Goal: Information Seeking & Learning: Learn about a topic

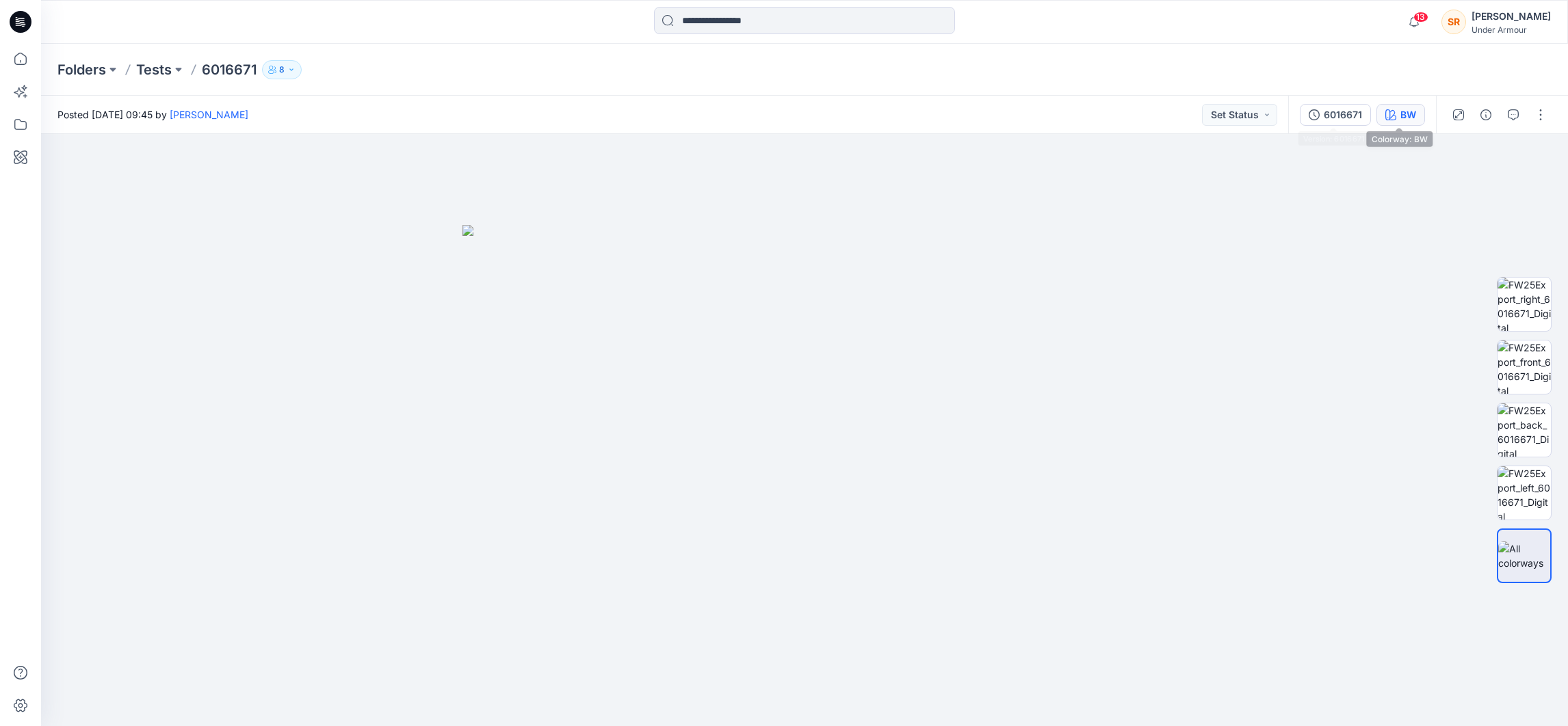
click at [1406, 116] on div "BW" at bounding box center [1408, 115] width 16 height 15
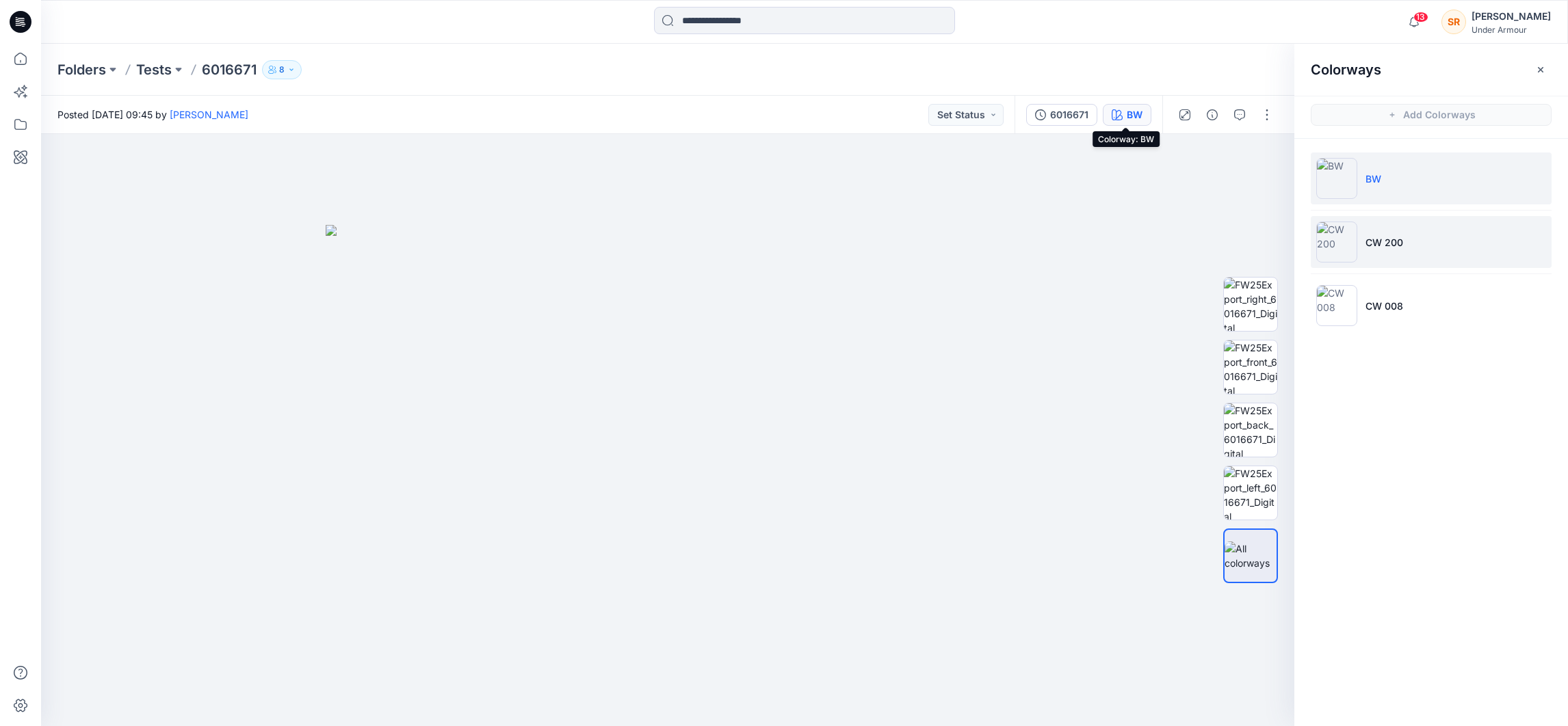
click at [1367, 231] on li "CW 200" at bounding box center [1432, 242] width 241 height 52
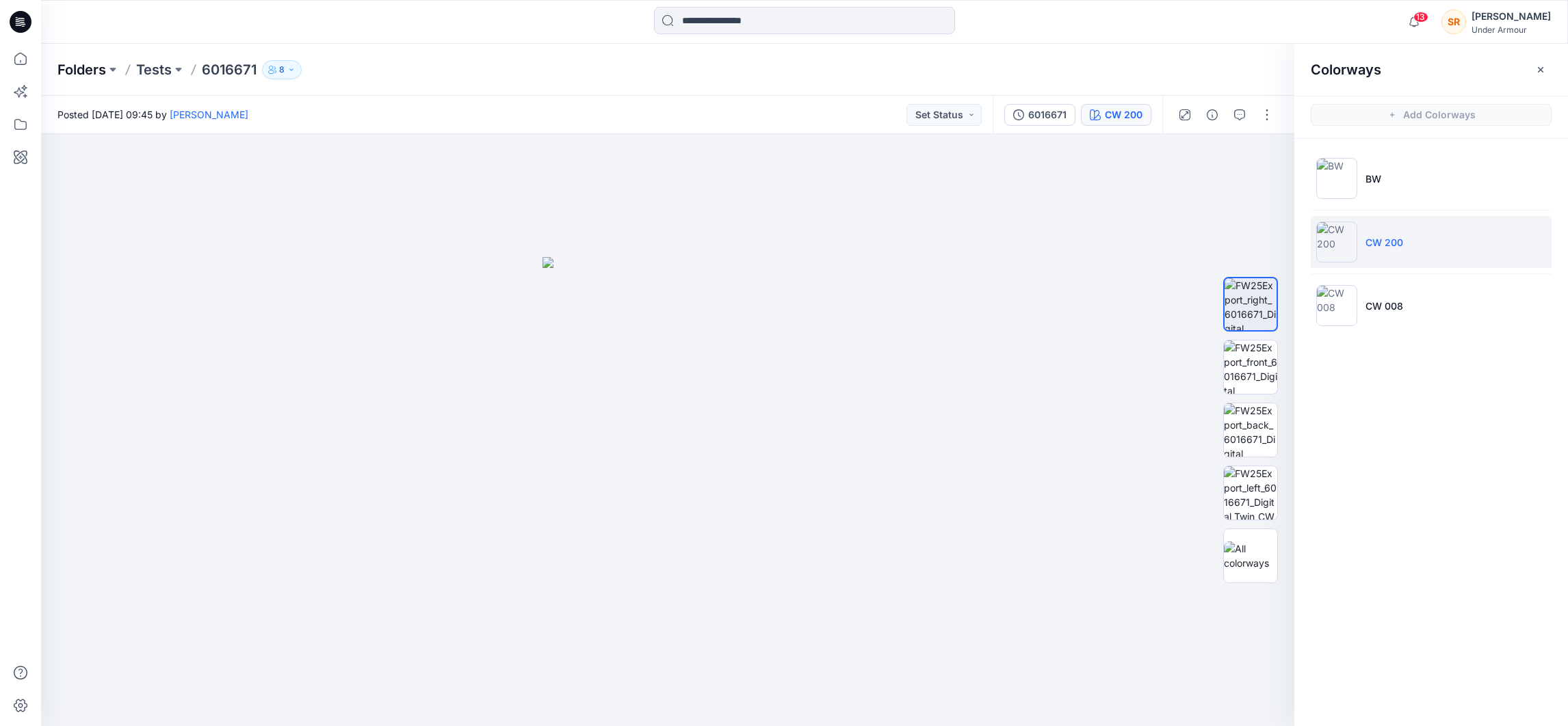
click at [97, 68] on p "Folders" at bounding box center [82, 70] width 49 height 19
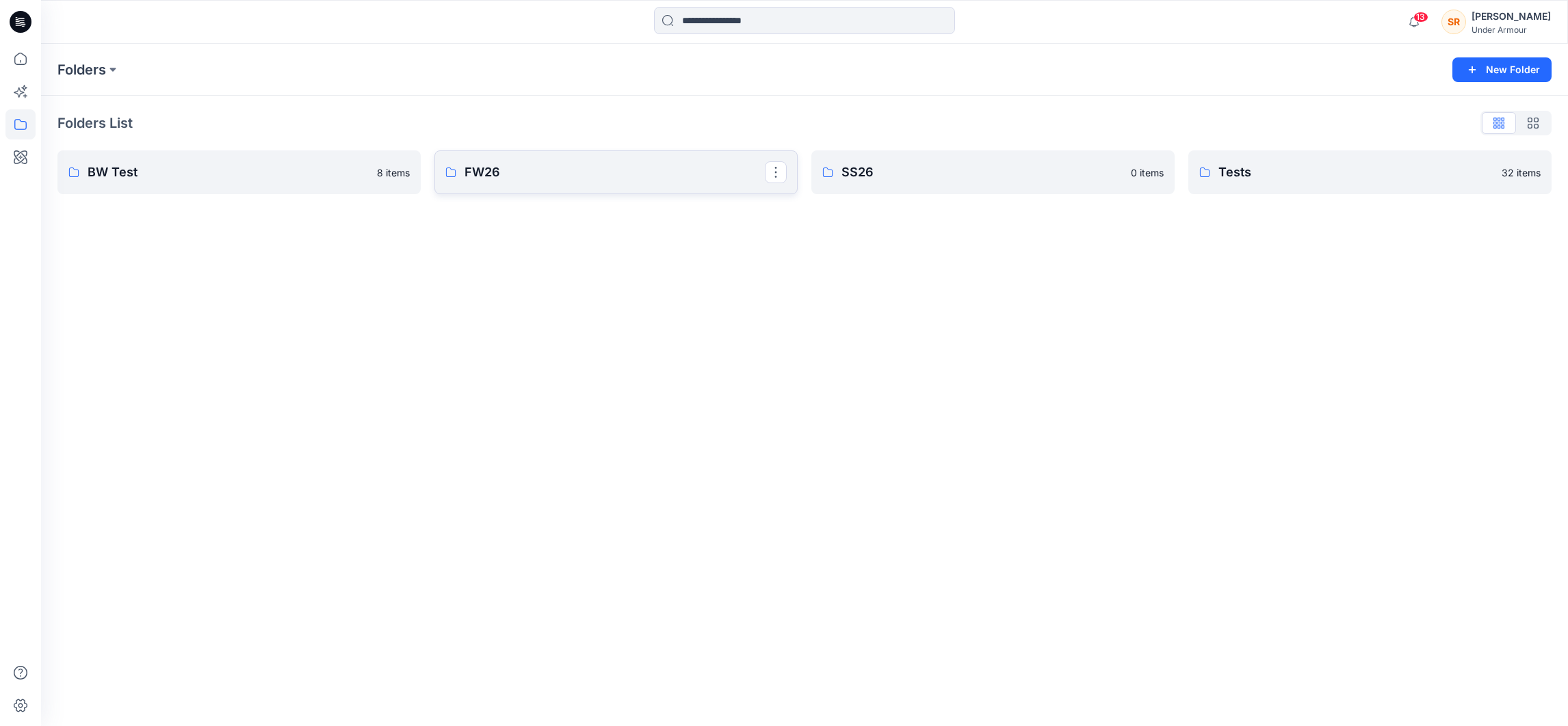
click at [450, 182] on link "FW26" at bounding box center [616, 172] width 363 height 44
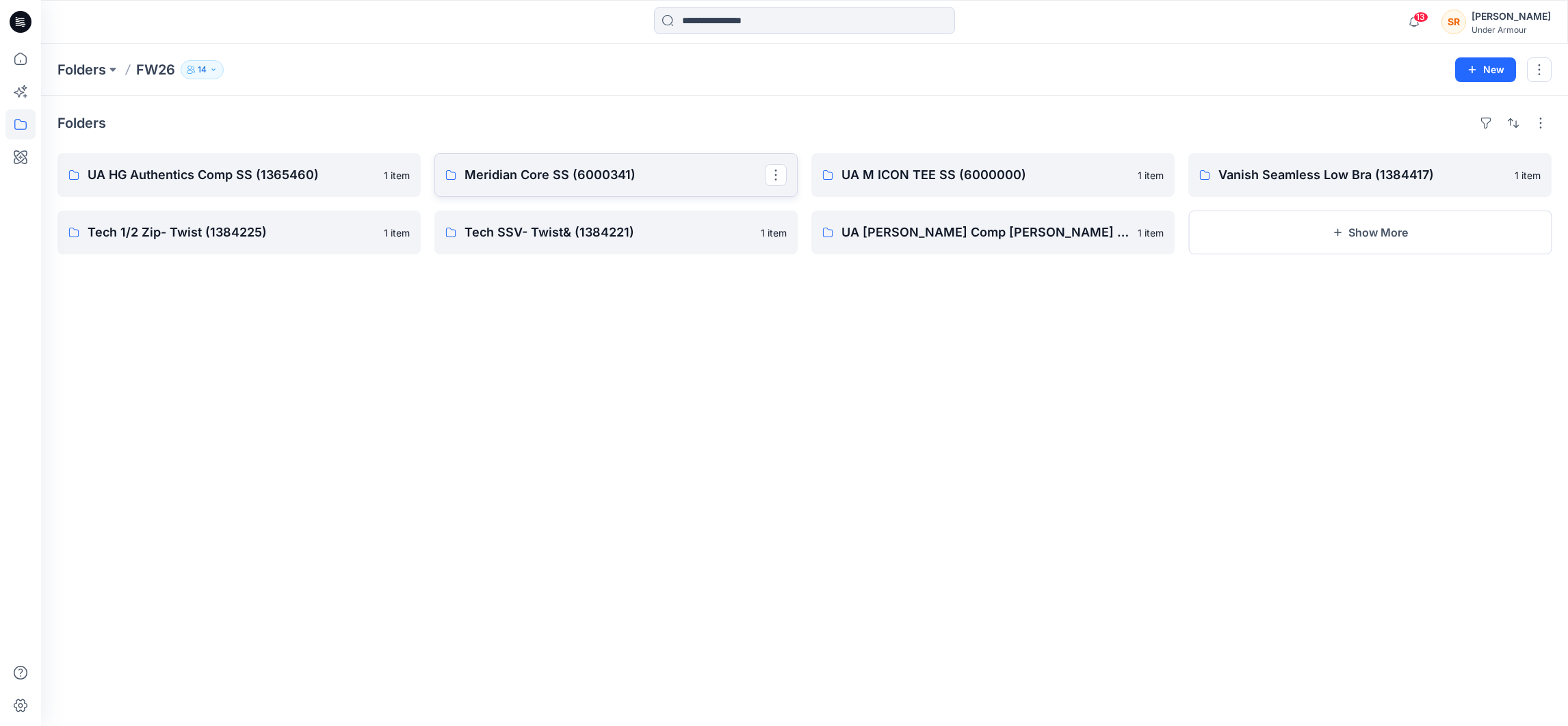
click at [484, 171] on p "Meridian Core SS (6000341)" at bounding box center [614, 175] width 300 height 19
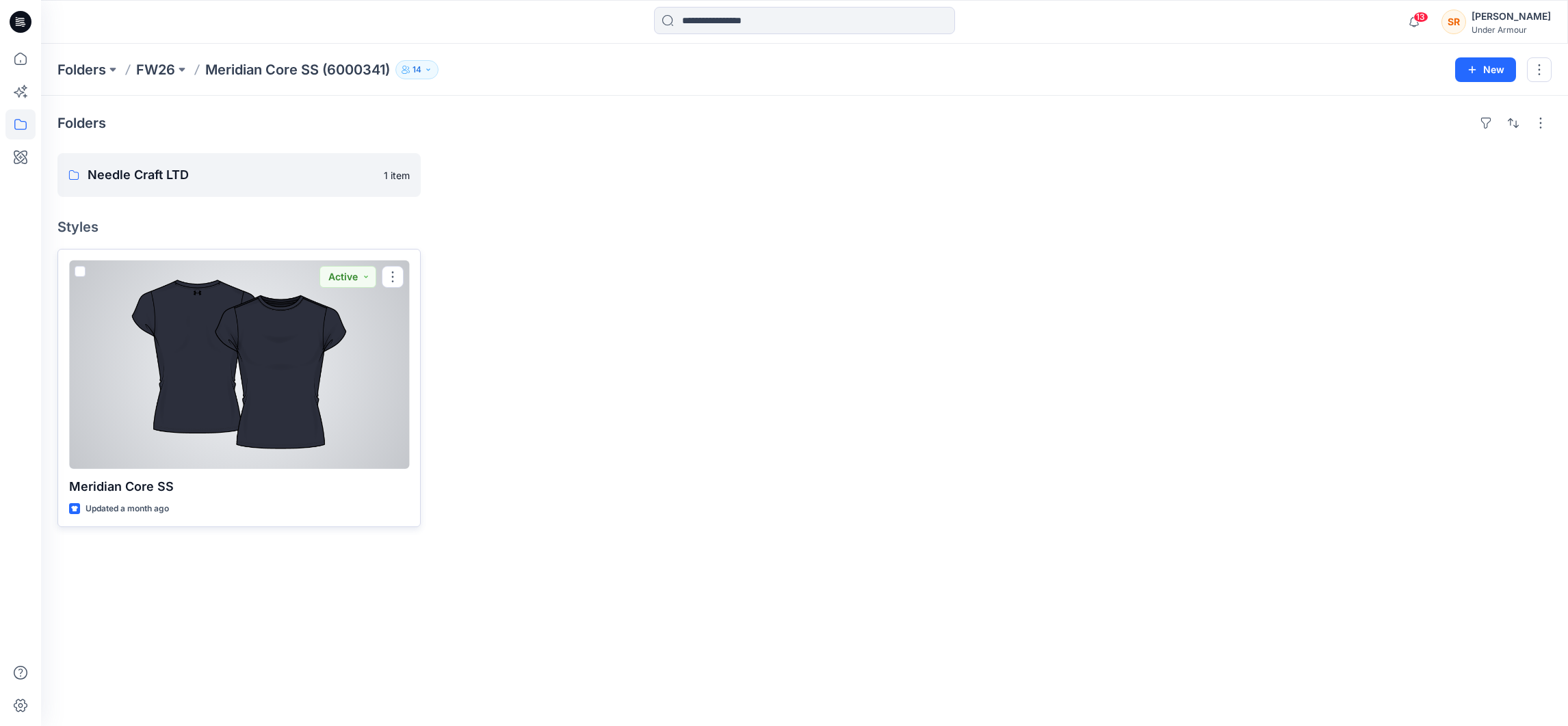
click at [269, 342] on div at bounding box center [239, 365] width 340 height 209
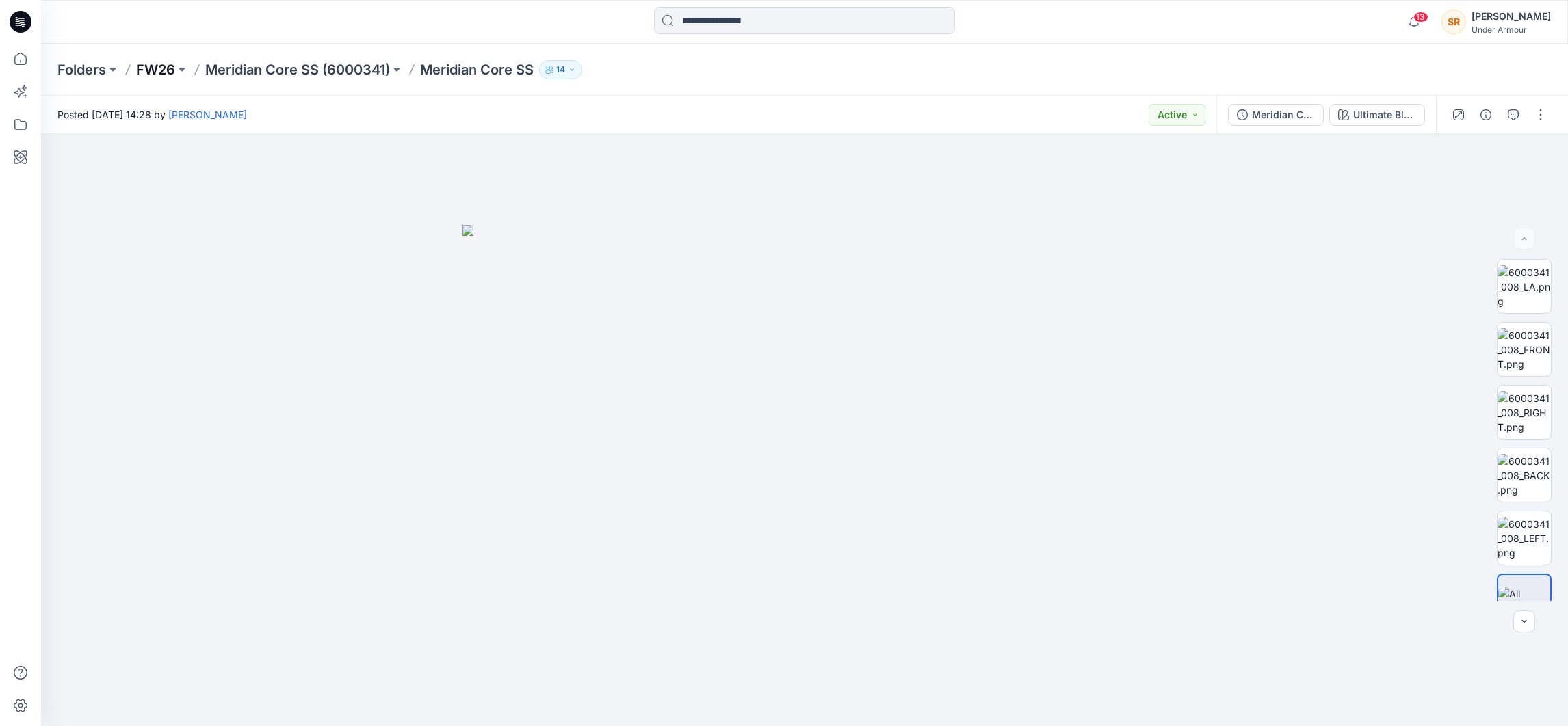
click at [143, 68] on p "FW26" at bounding box center [156, 70] width 39 height 19
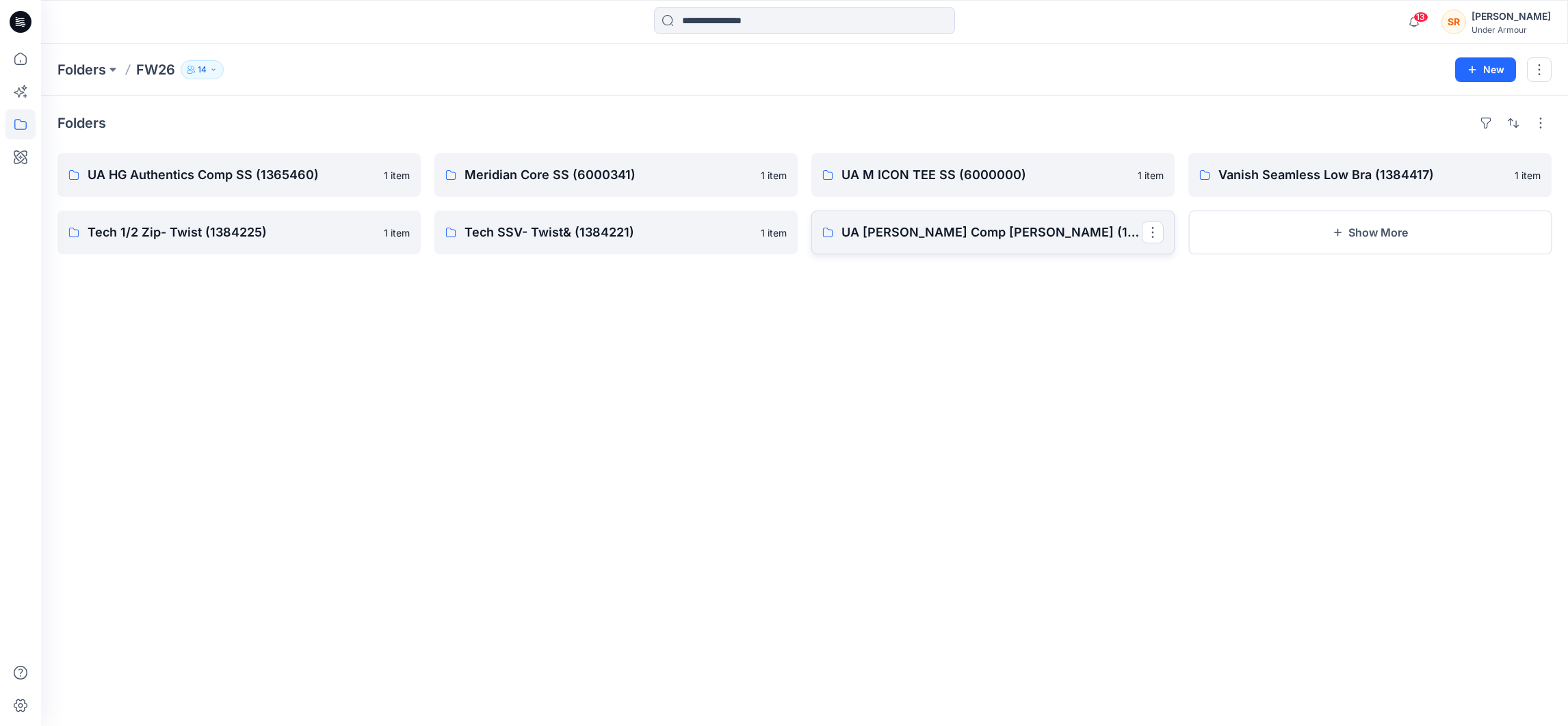
click at [982, 227] on p "UA [PERSON_NAME] Comp [PERSON_NAME] (1372586)" at bounding box center [991, 232] width 300 height 19
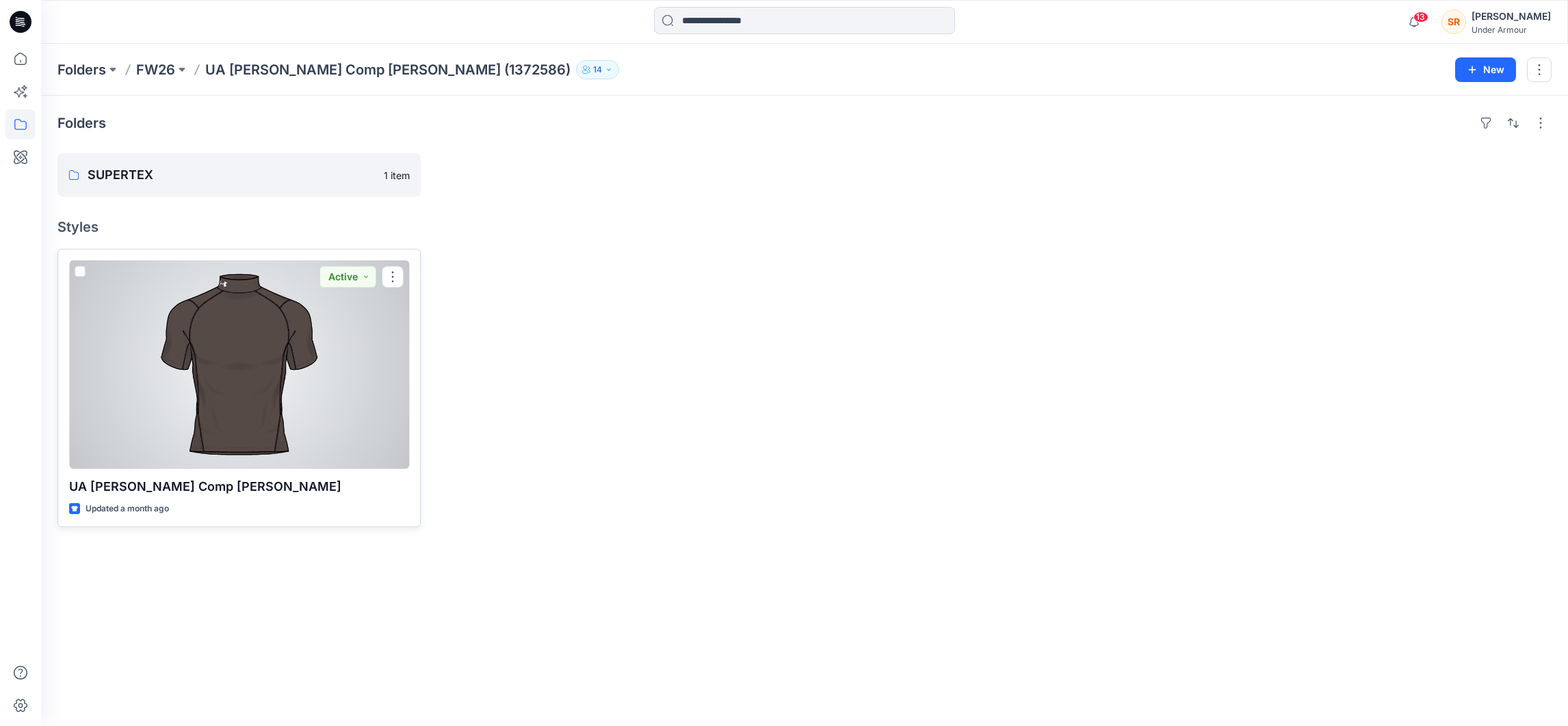
click at [182, 288] on div at bounding box center [239, 365] width 340 height 209
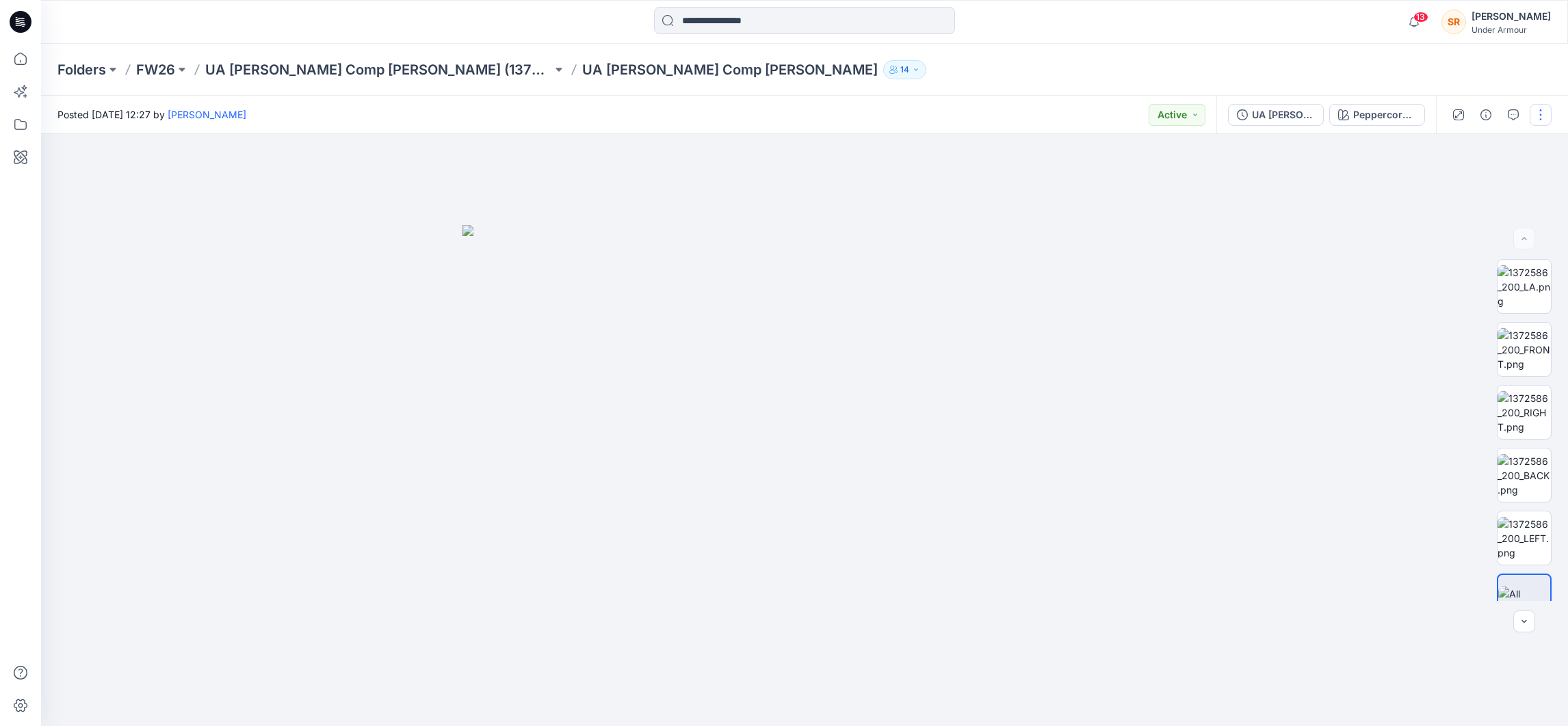
click at [1535, 117] on button "button" at bounding box center [1540, 114] width 22 height 22
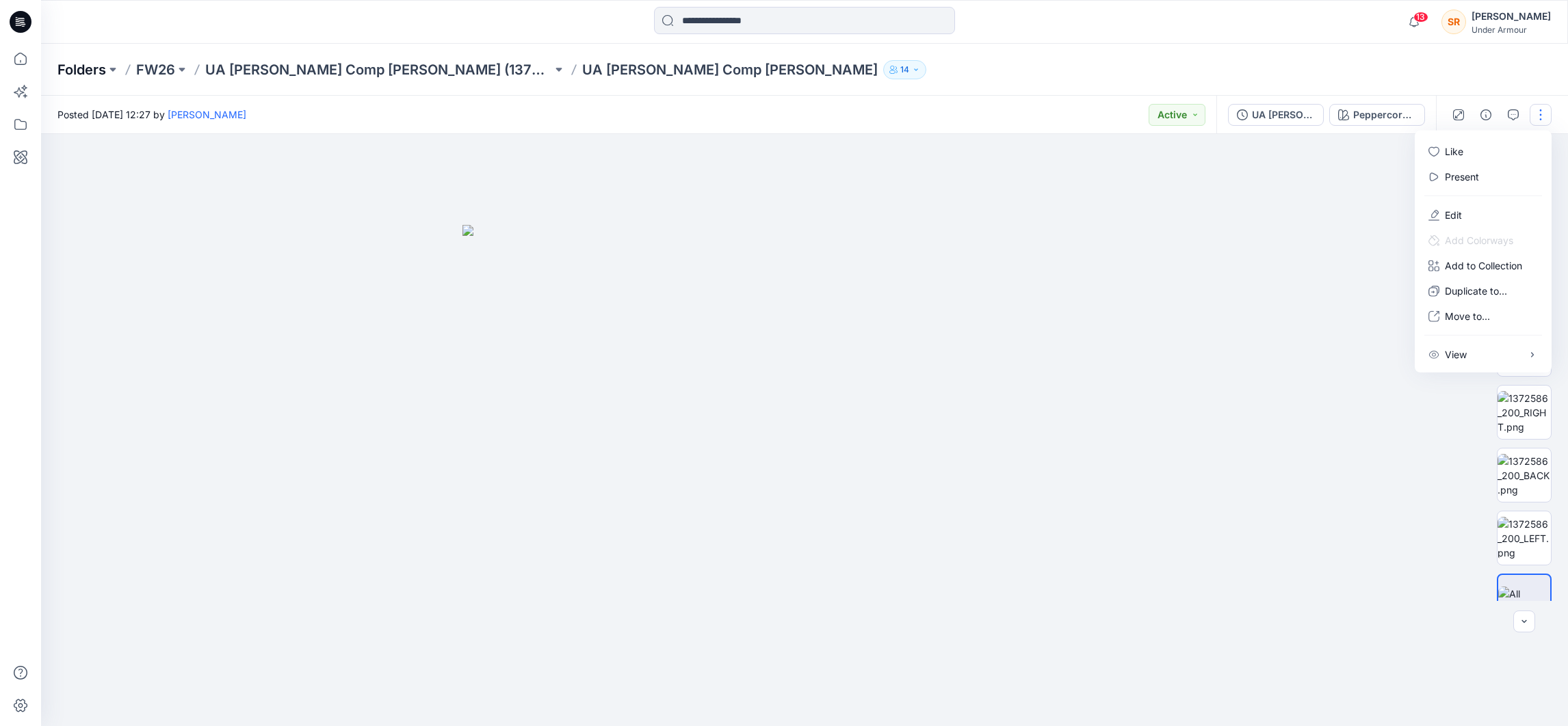
click at [84, 77] on p "Folders" at bounding box center [82, 70] width 49 height 19
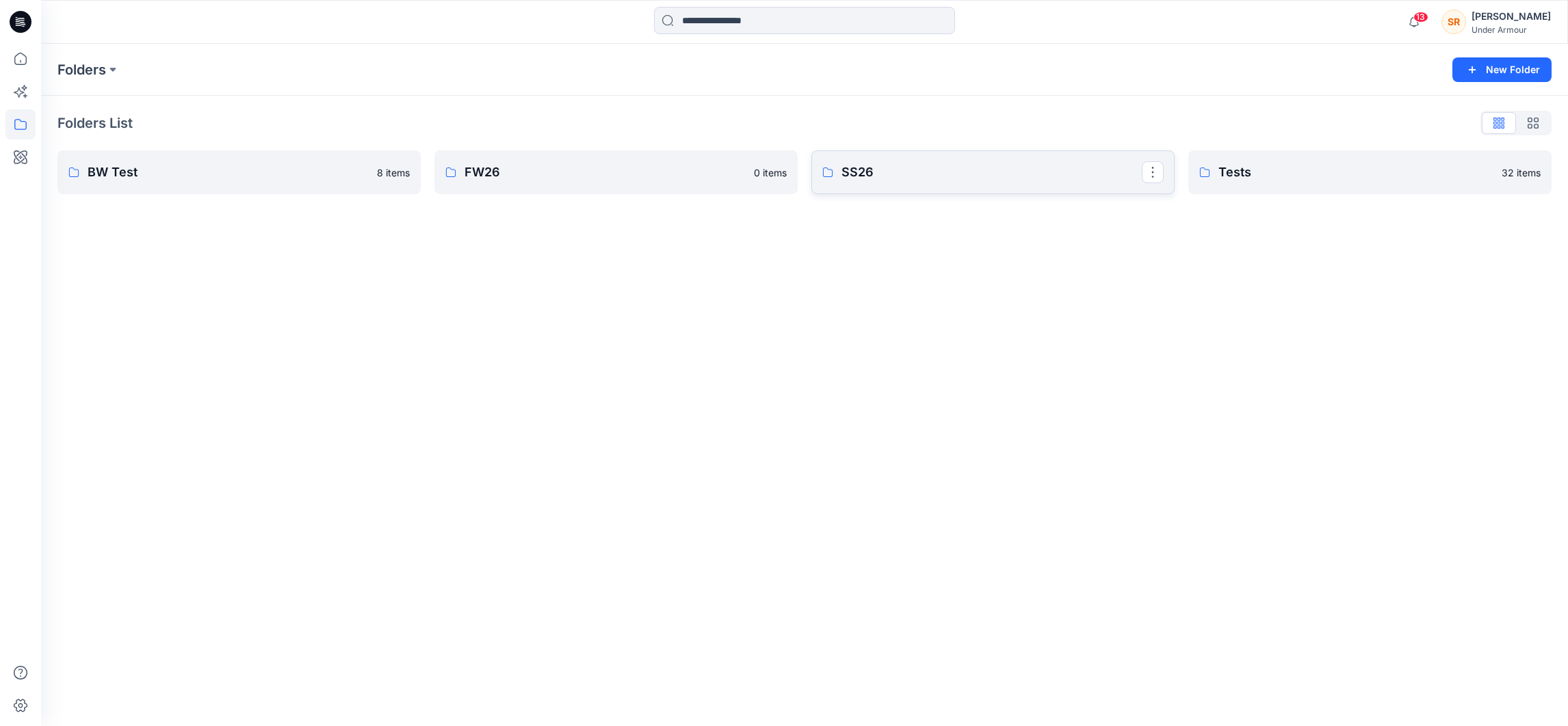
click at [926, 170] on p "SS26" at bounding box center [991, 173] width 300 height 19
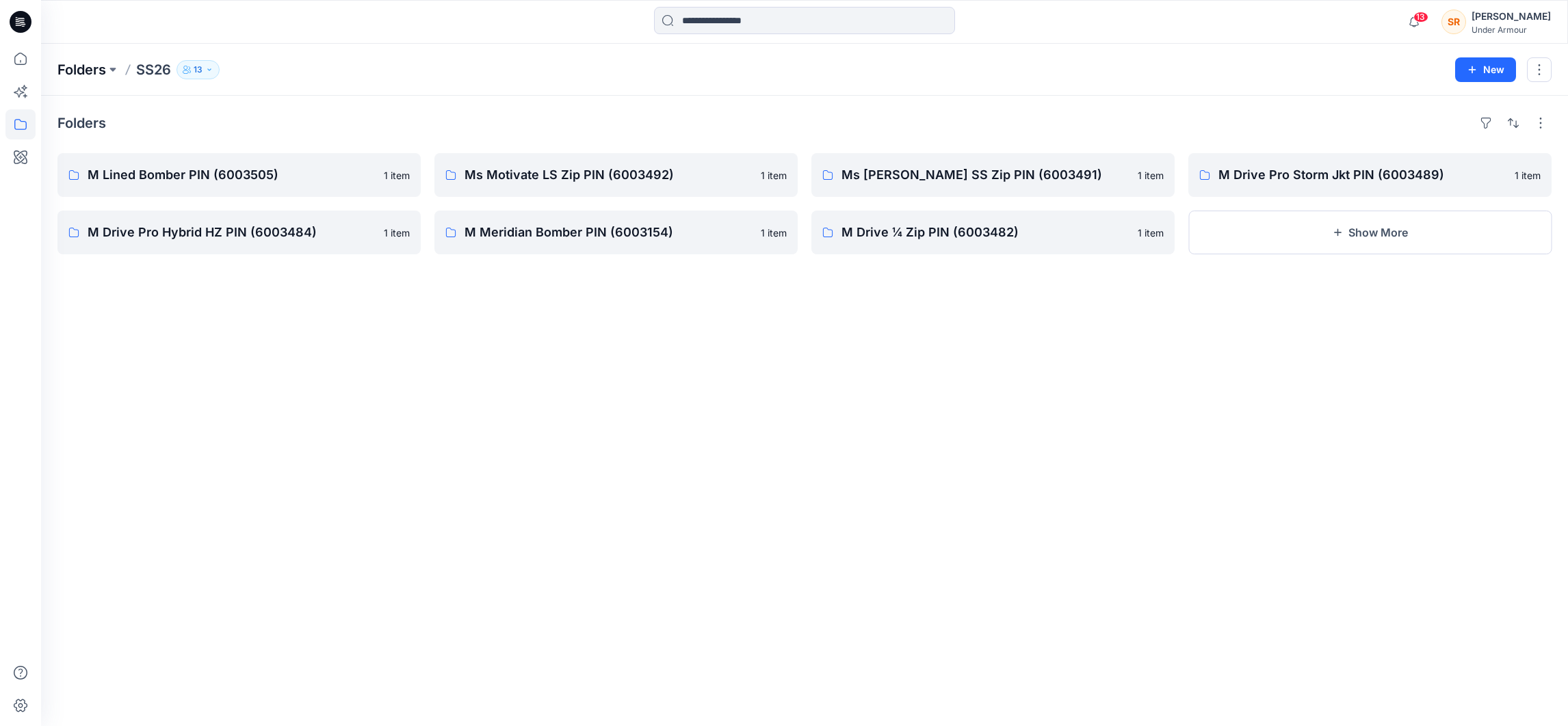
click at [76, 68] on p "Folders" at bounding box center [82, 70] width 49 height 19
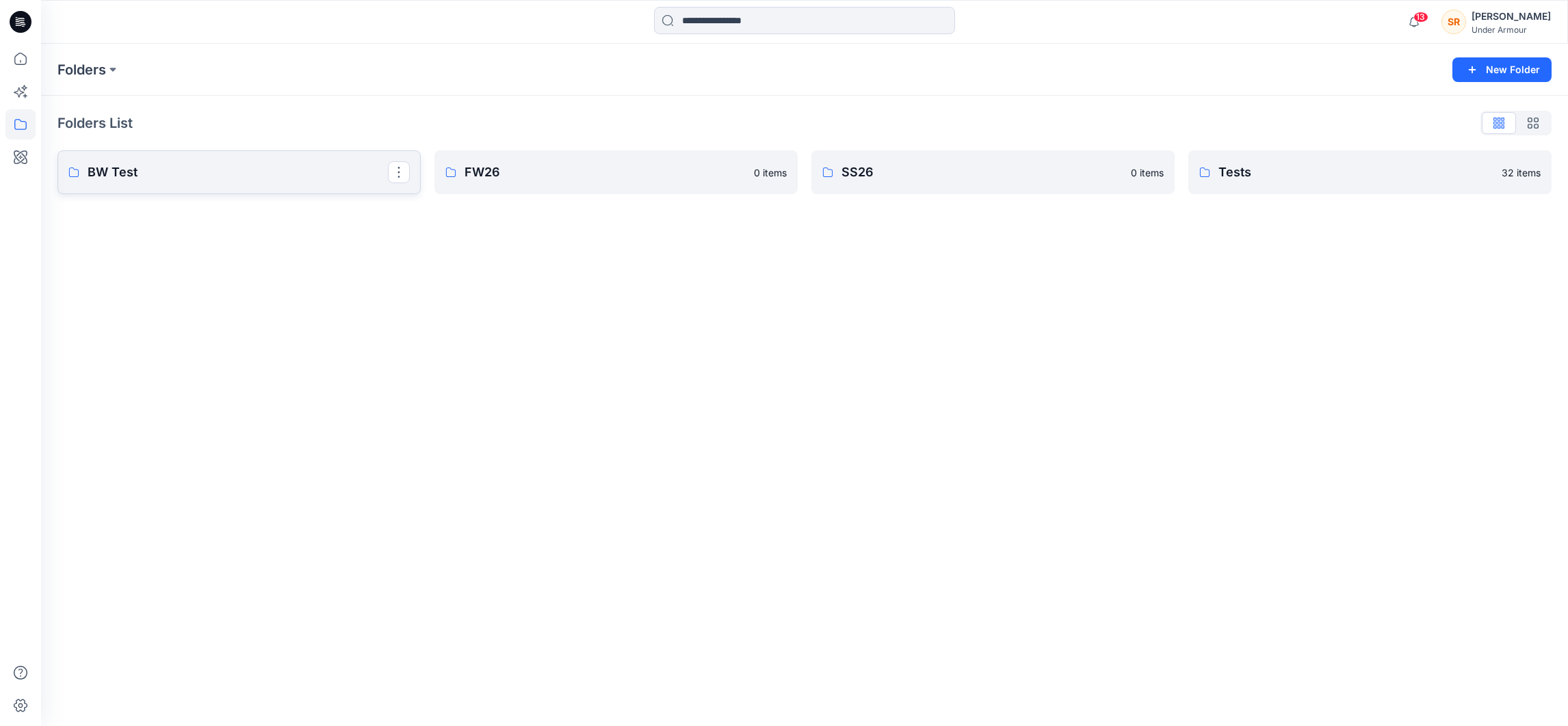
click at [165, 168] on p "BW Test" at bounding box center [237, 173] width 300 height 19
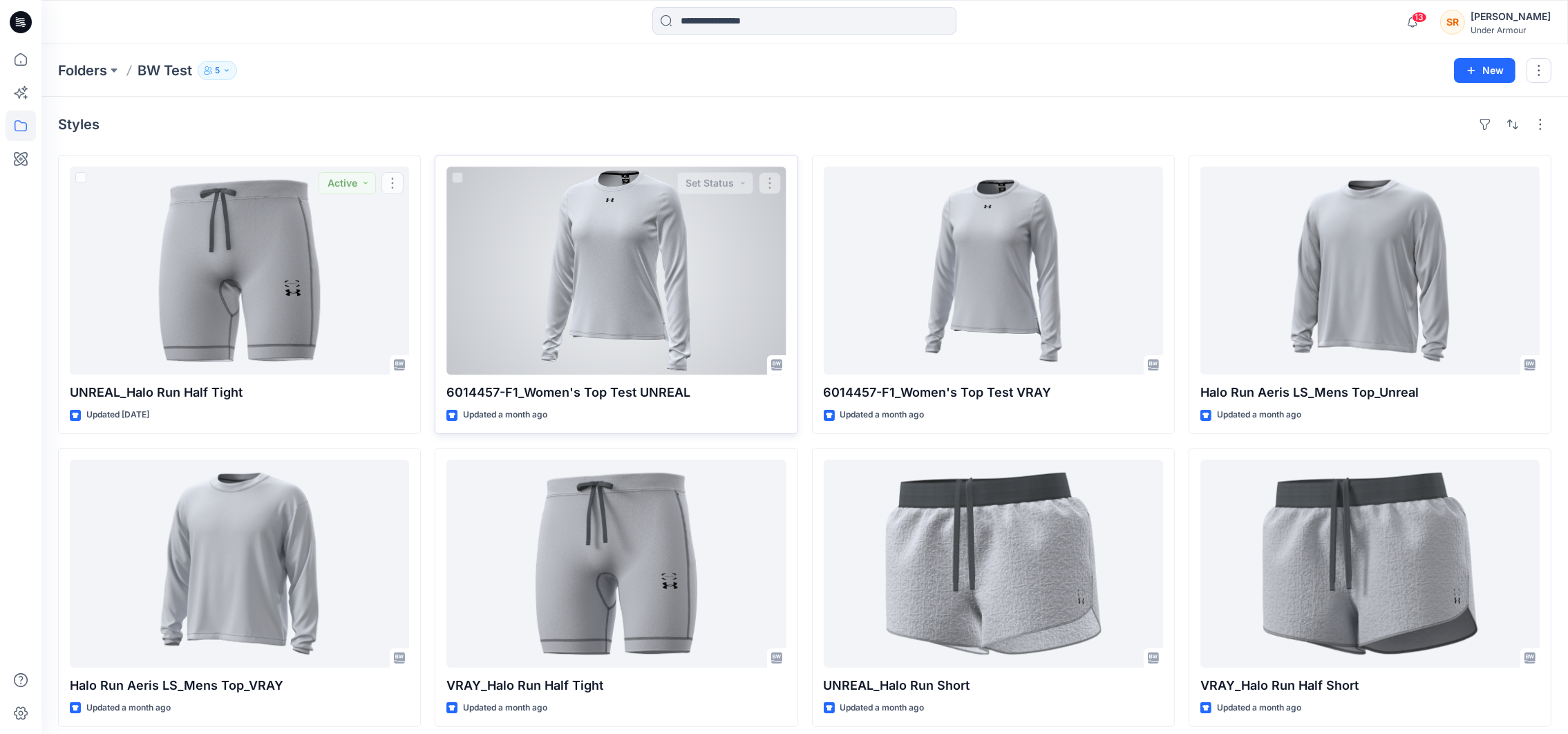
click at [638, 236] on div at bounding box center [616, 271] width 339 height 208
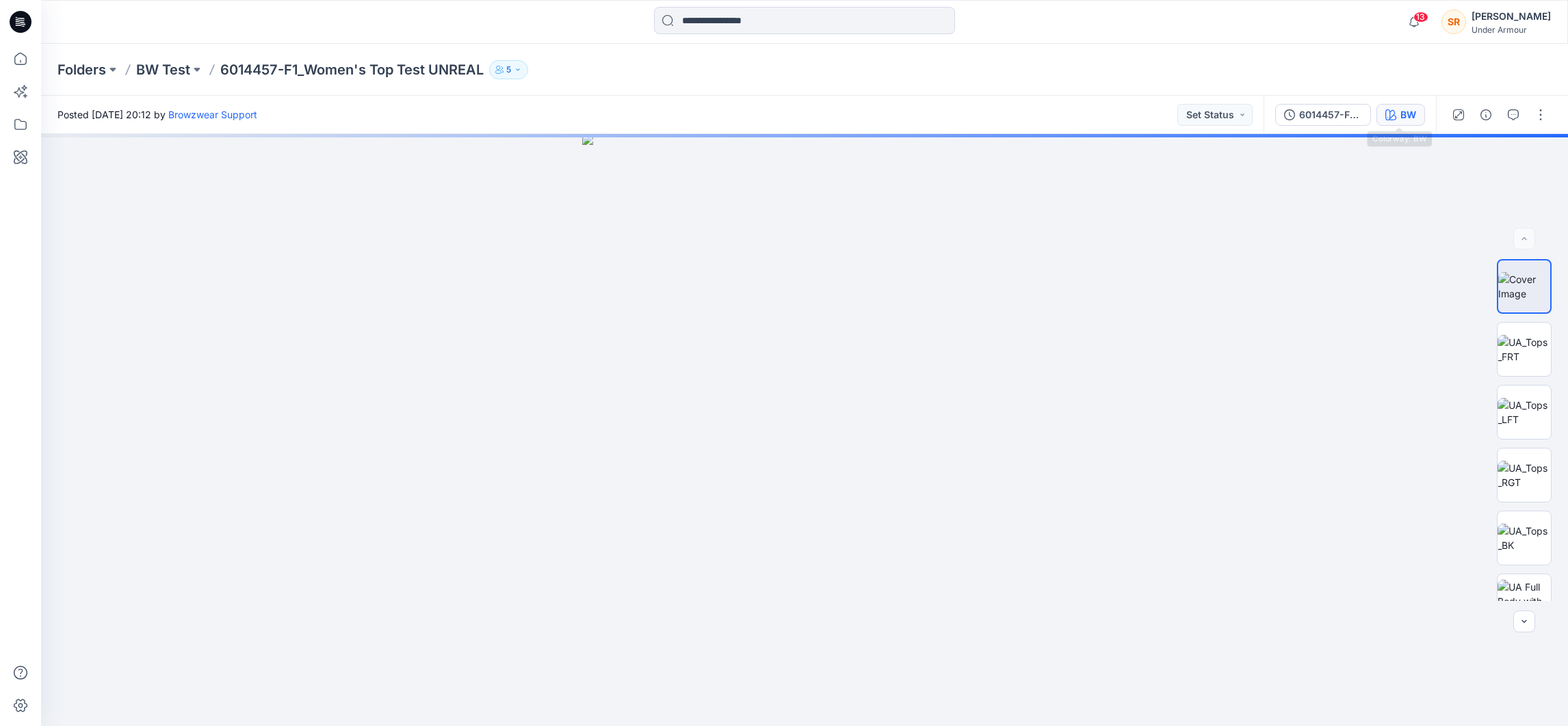
click at [1402, 113] on div "BW" at bounding box center [1408, 115] width 16 height 15
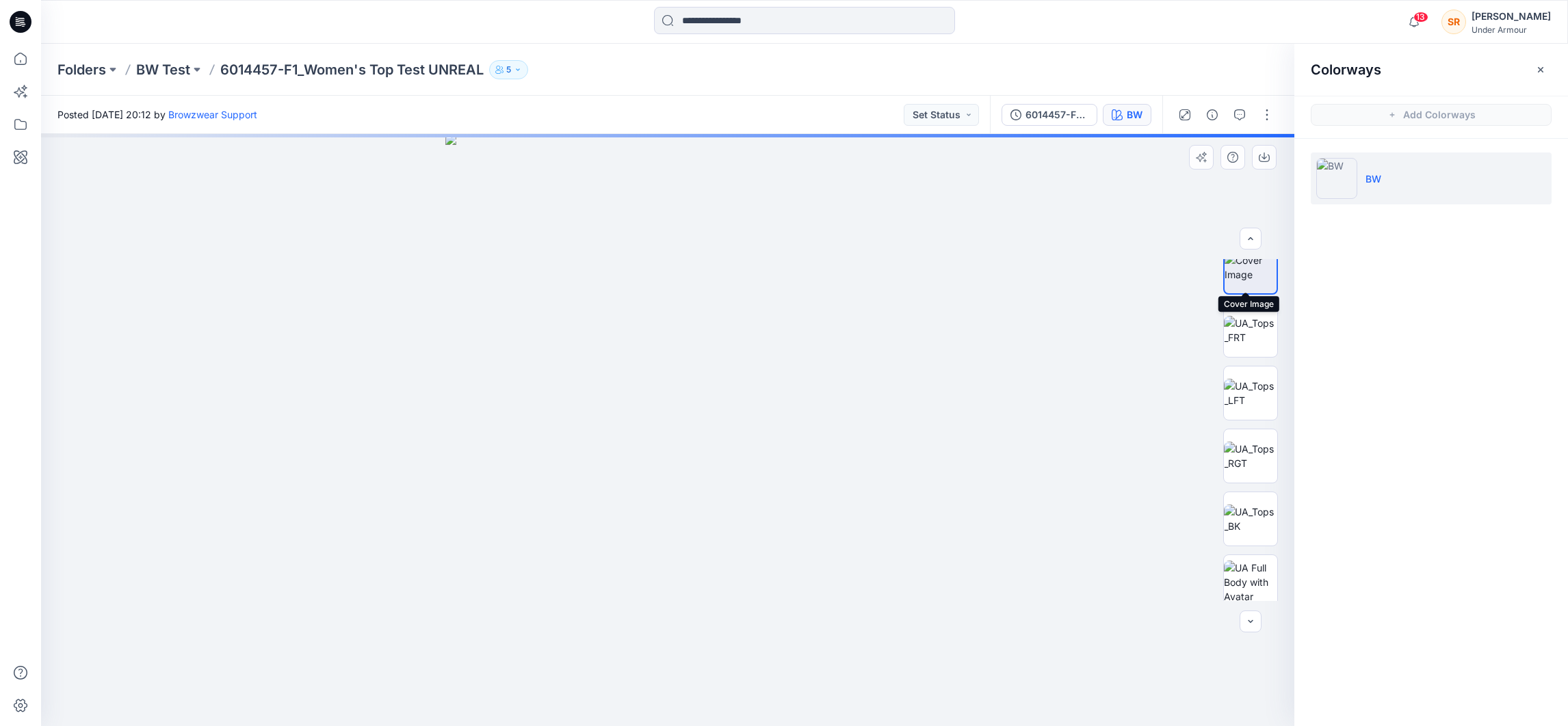
scroll to position [26, 0]
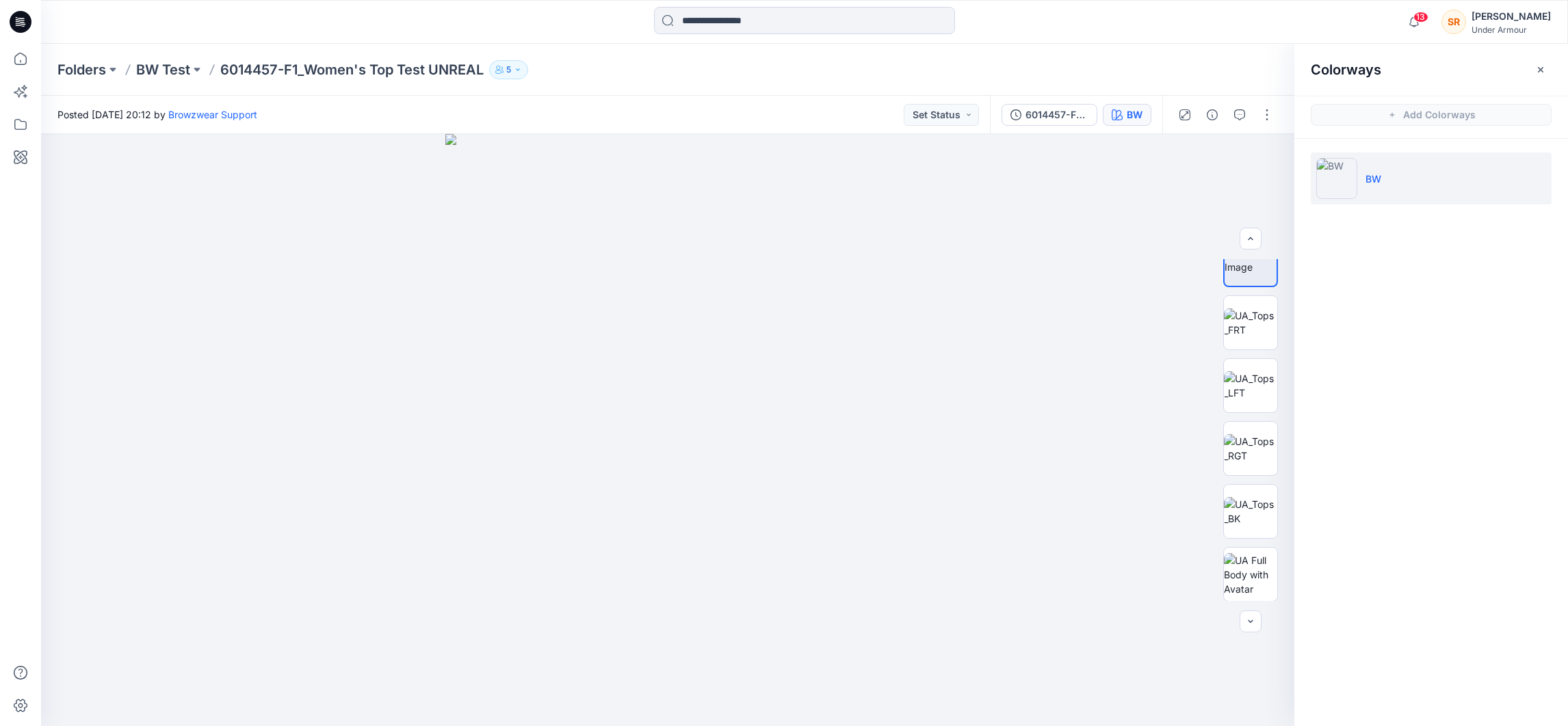
click at [1395, 182] on li "BW" at bounding box center [1432, 178] width 241 height 52
click at [163, 67] on p "BW Test" at bounding box center [164, 70] width 54 height 19
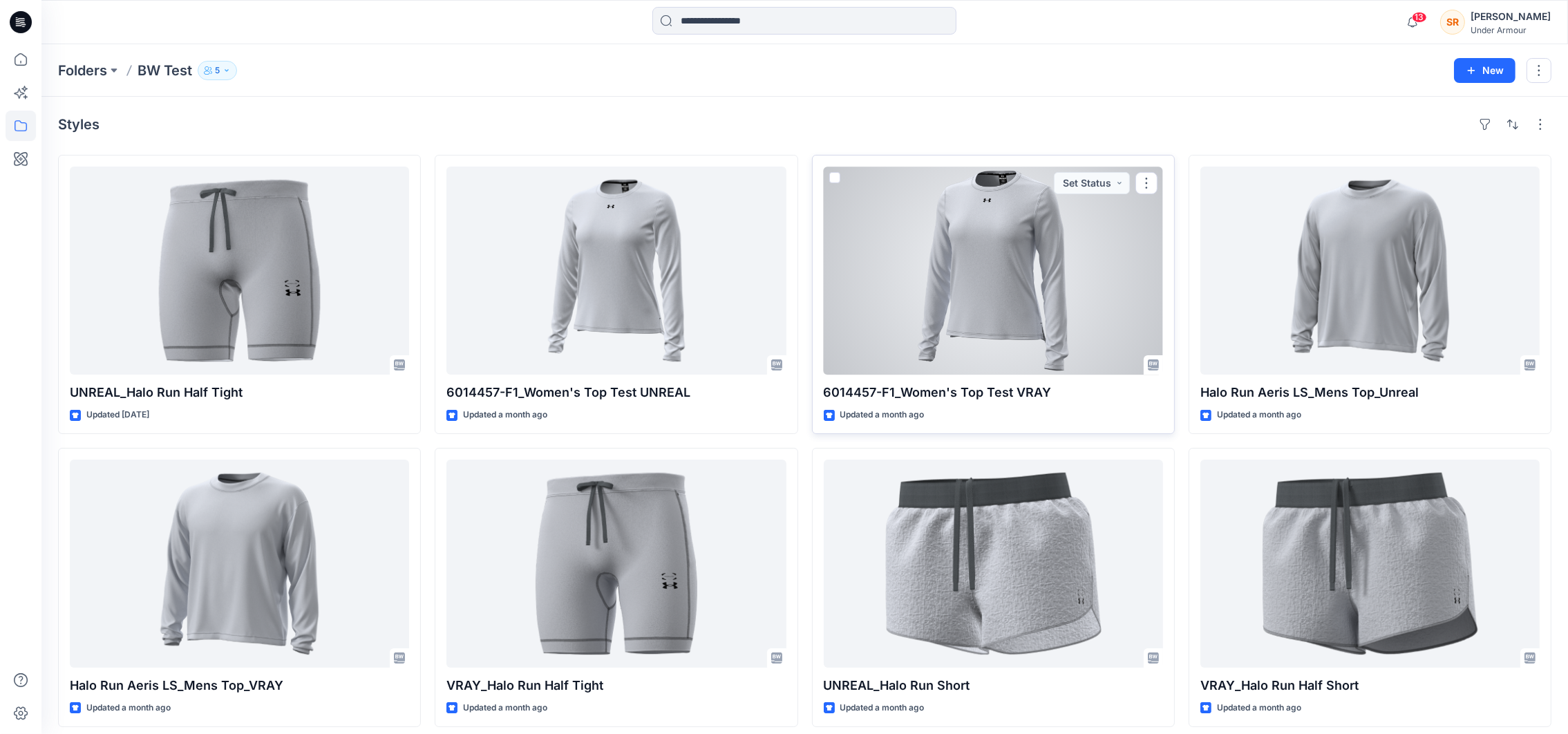
click at [1117, 272] on div at bounding box center [993, 271] width 339 height 208
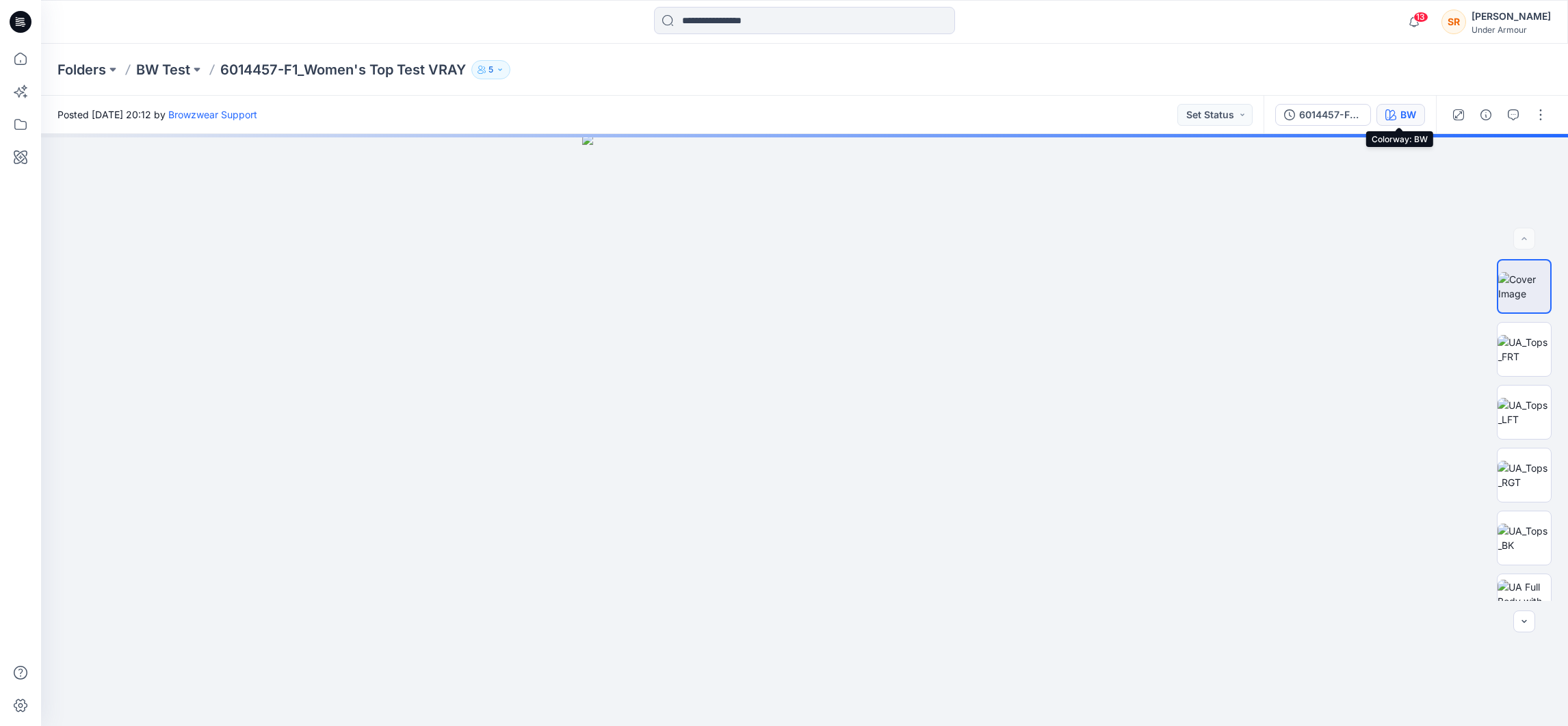
click at [1416, 114] on button "BW" at bounding box center [1401, 114] width 49 height 22
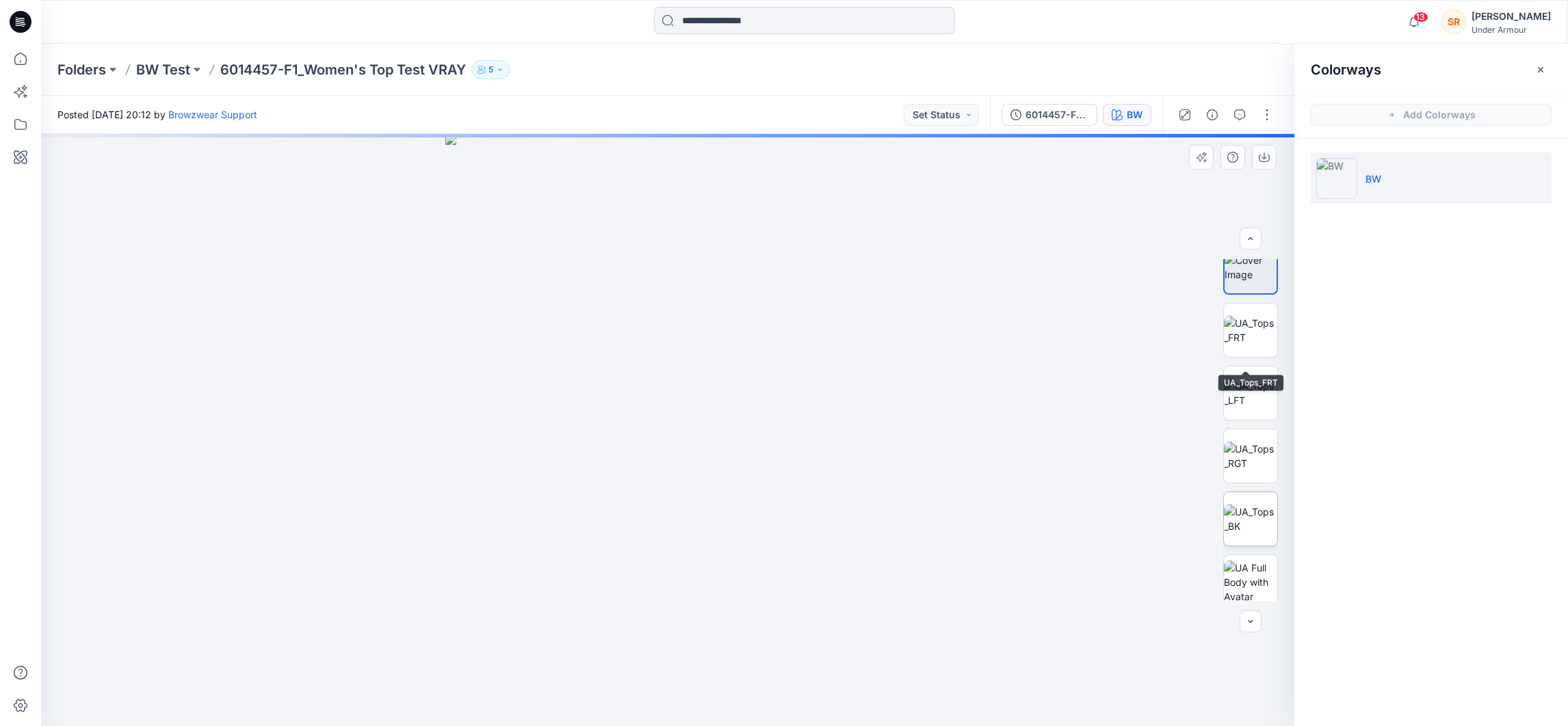
scroll to position [26, 0]
click at [1257, 567] on img at bounding box center [1251, 575] width 54 height 43
click at [173, 62] on p "BW Test" at bounding box center [164, 70] width 54 height 19
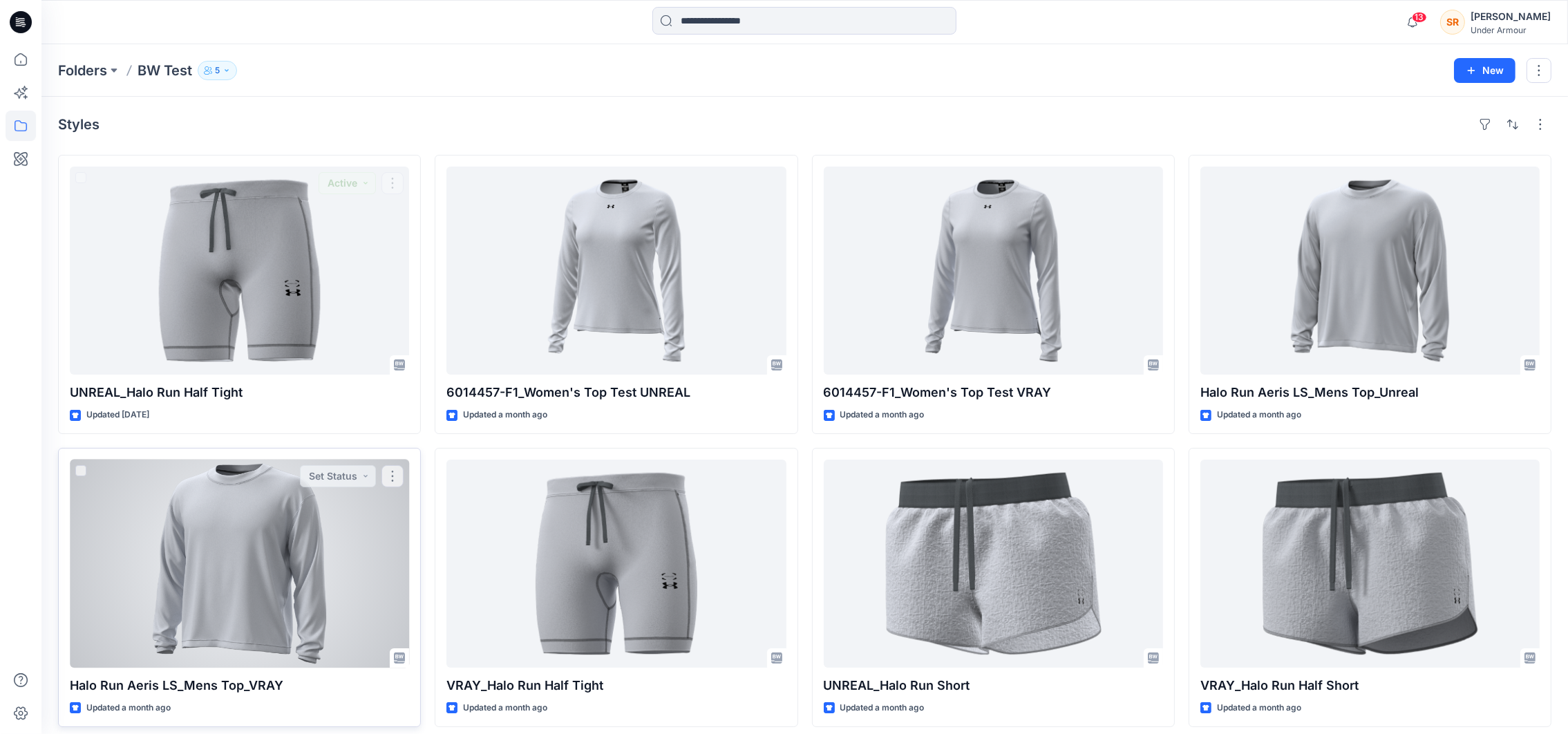
click at [287, 491] on div at bounding box center [239, 564] width 339 height 208
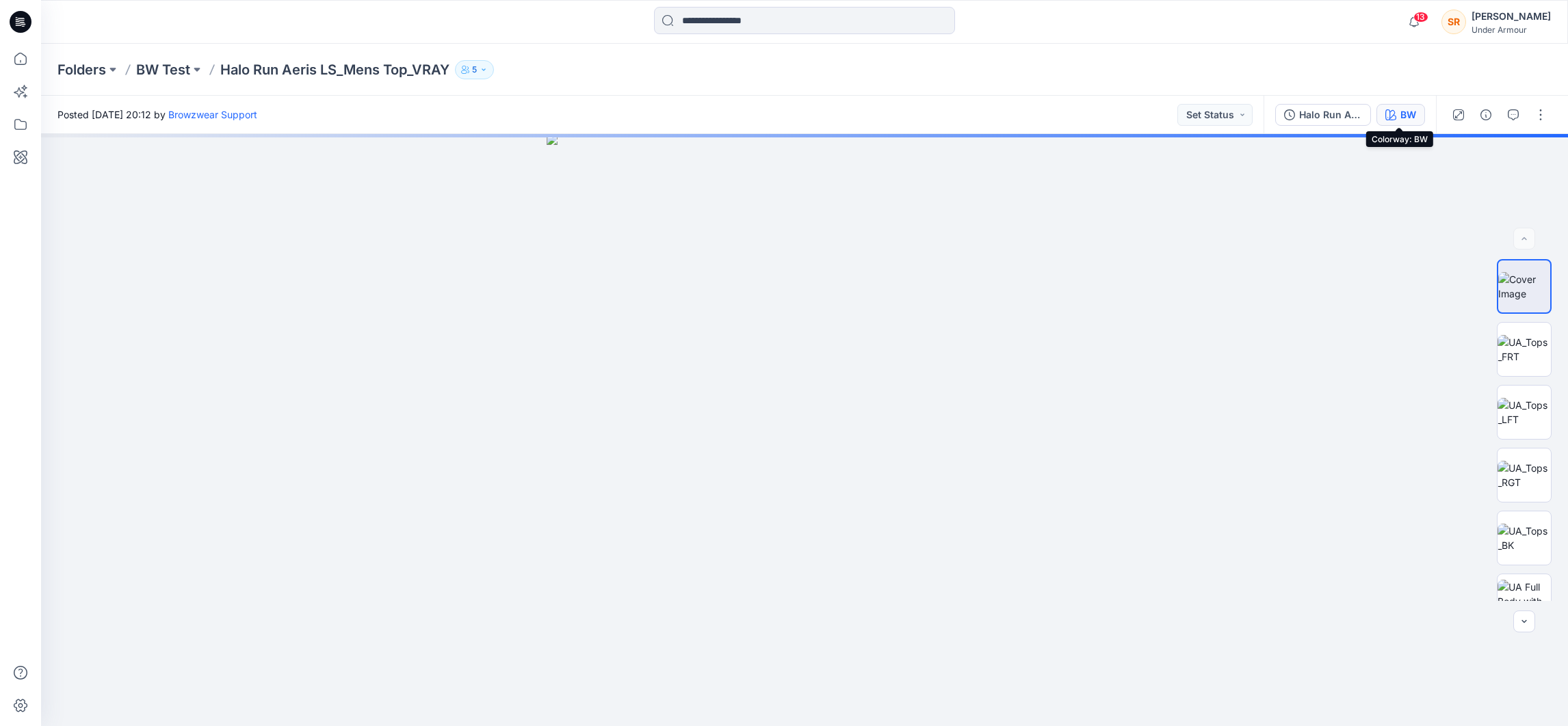
click at [1406, 116] on div "BW" at bounding box center [1408, 115] width 16 height 15
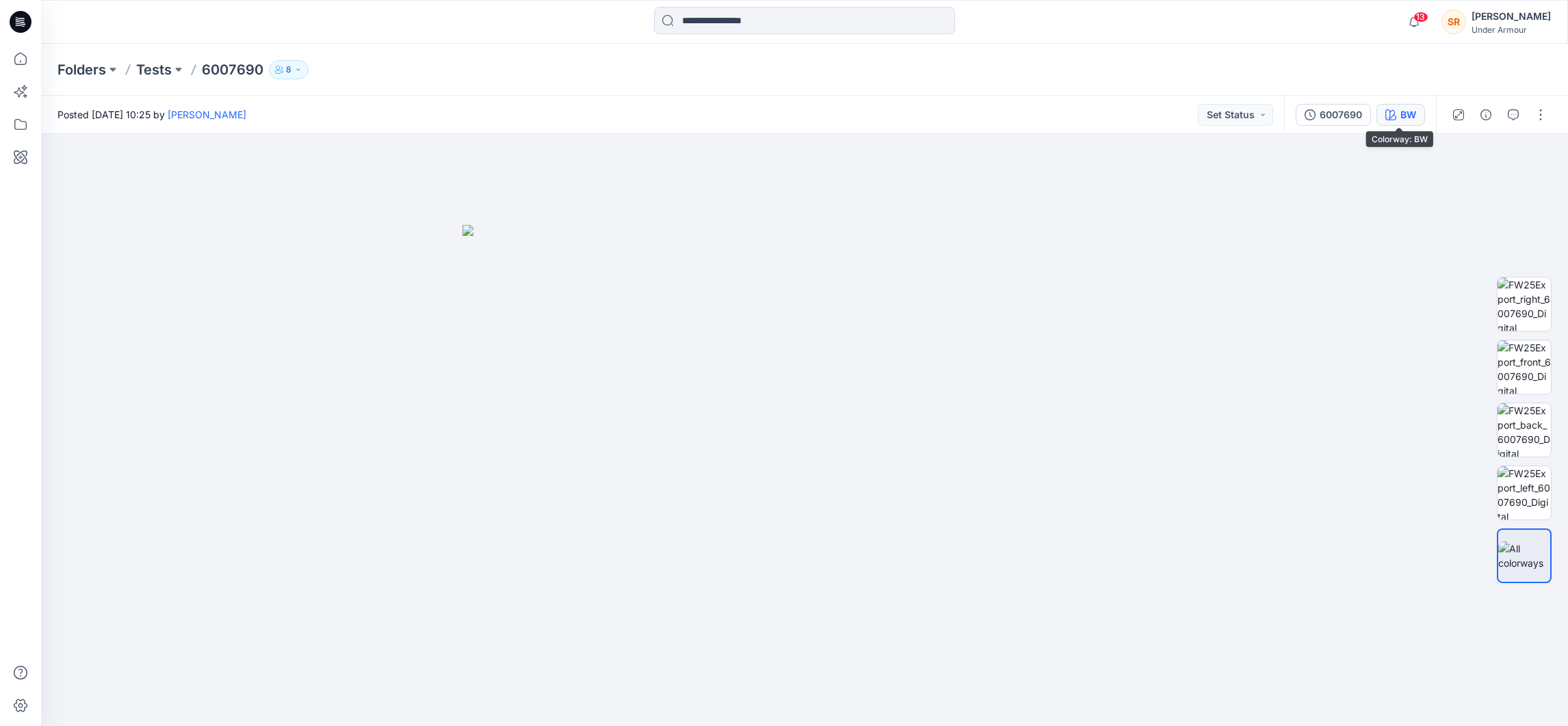
click at [1386, 113] on icon "button" at bounding box center [1391, 115] width 11 height 11
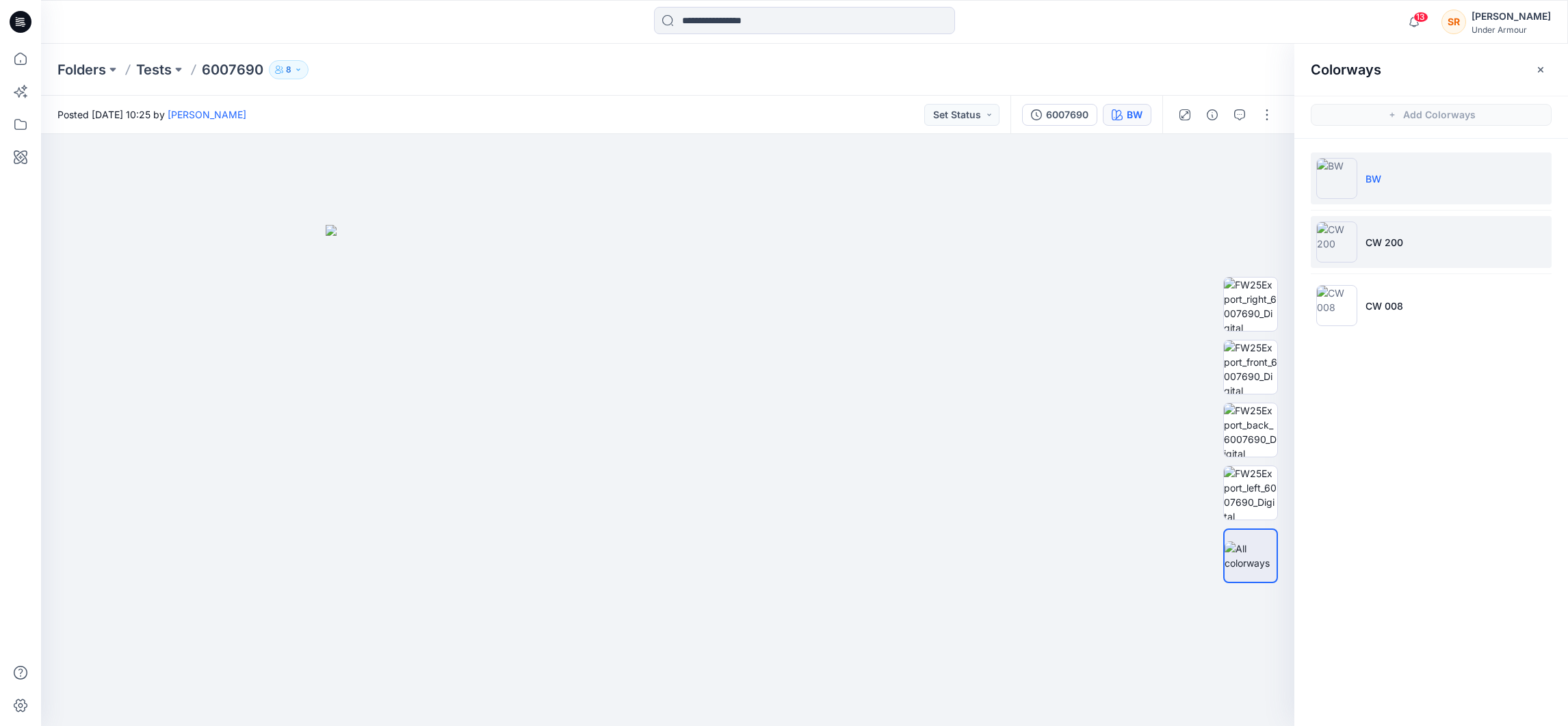
click at [1377, 235] on p "CW 200" at bounding box center [1384, 242] width 38 height 15
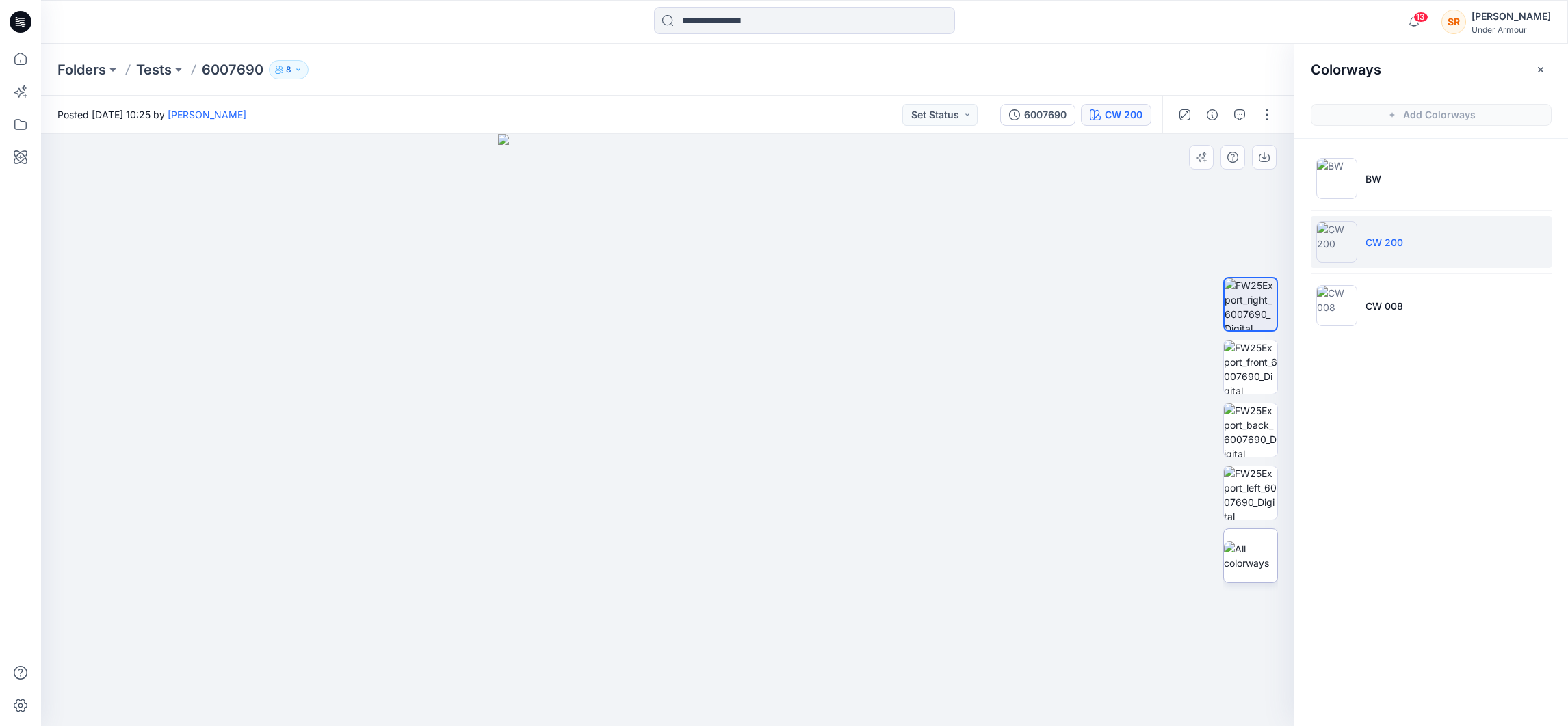
click at [1241, 559] on img at bounding box center [1251, 555] width 54 height 29
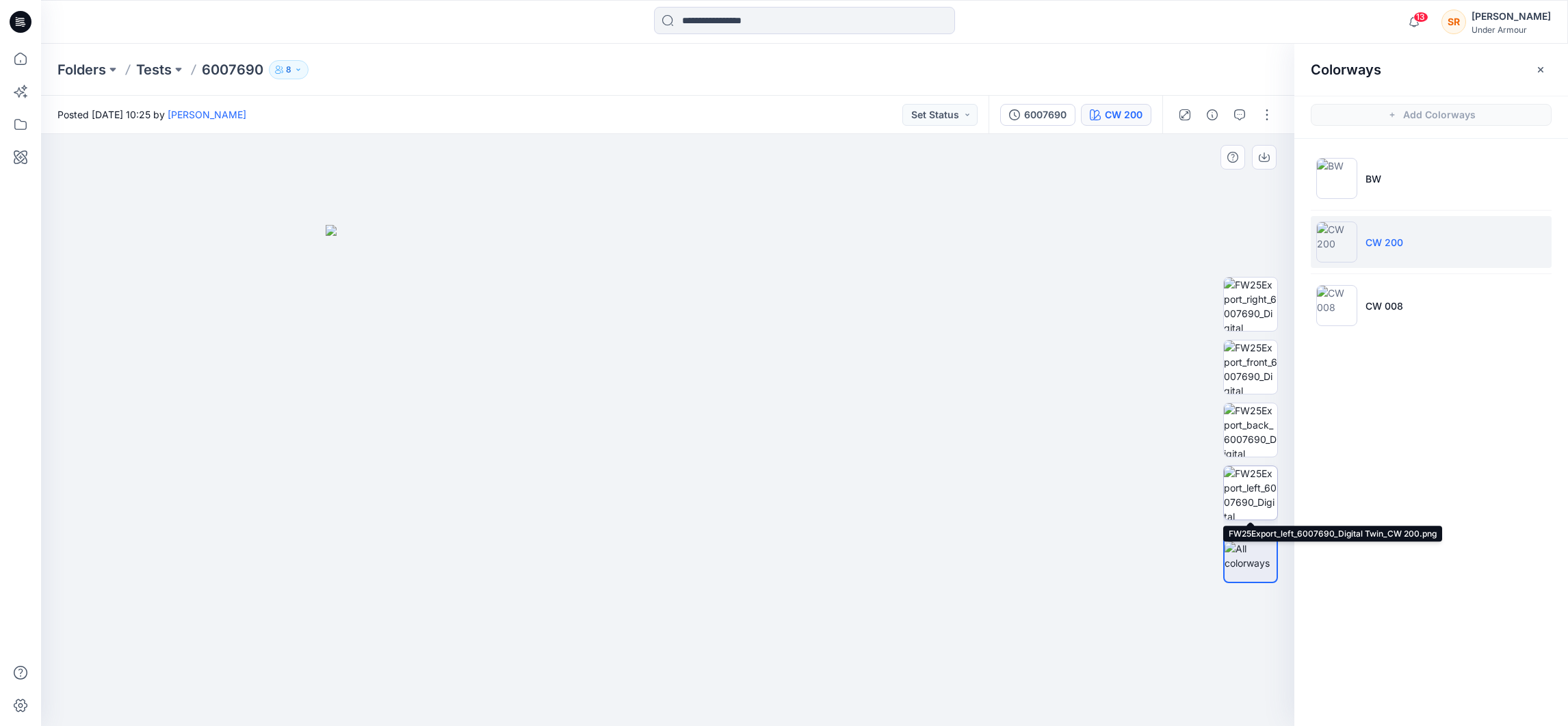
click at [1253, 515] on img at bounding box center [1251, 493] width 54 height 54
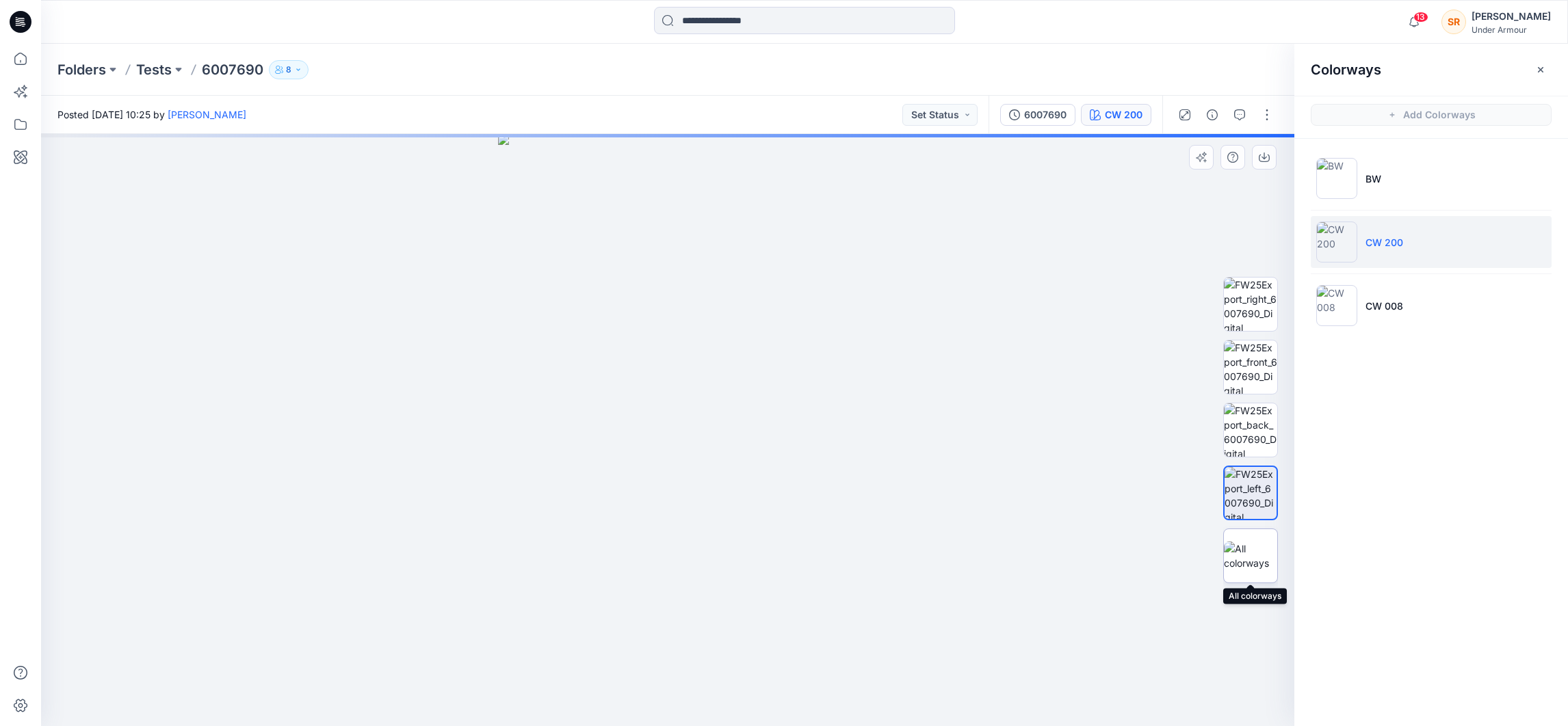
click at [1257, 534] on div at bounding box center [1251, 556] width 55 height 55
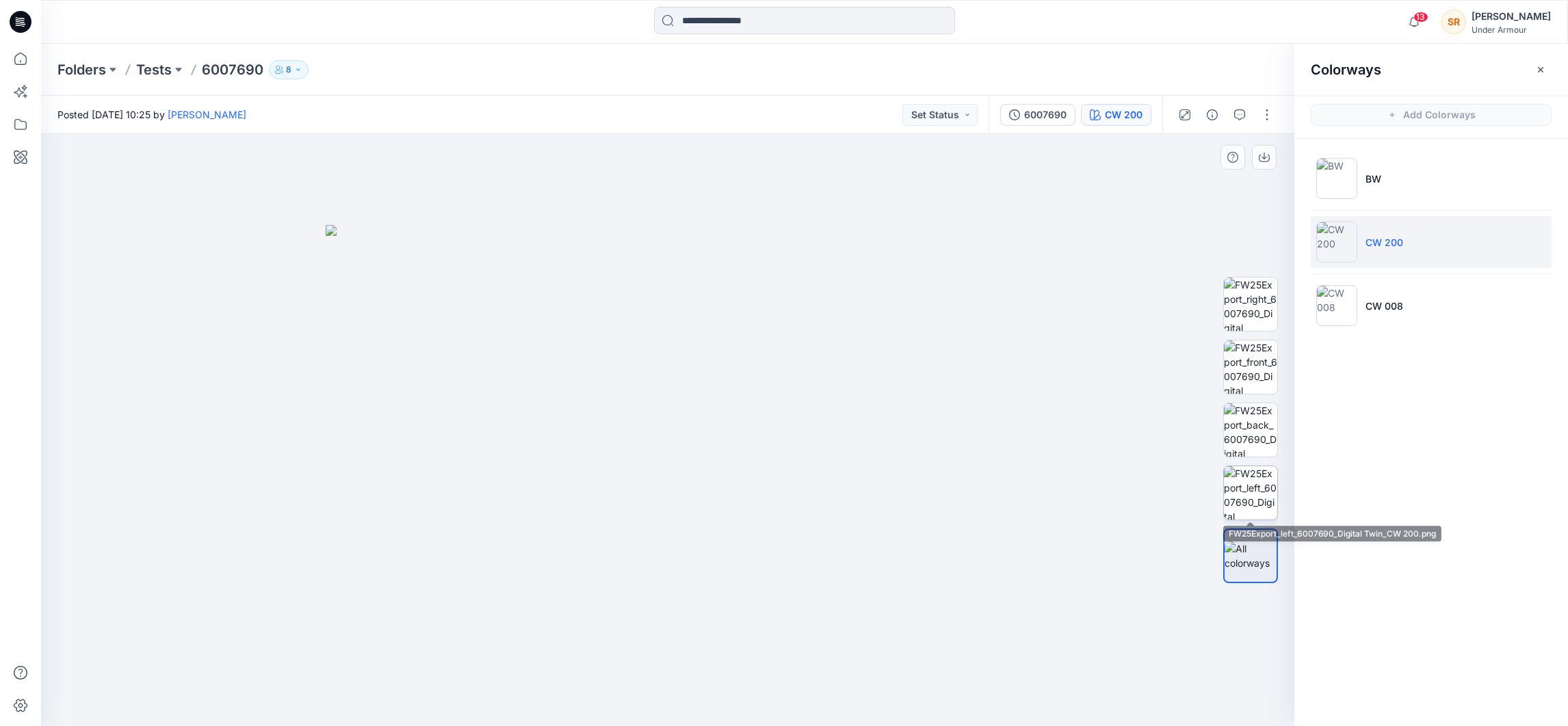
click at [1257, 494] on img at bounding box center [1251, 493] width 54 height 54
click at [1264, 549] on img at bounding box center [1251, 555] width 54 height 29
click at [1264, 549] on img at bounding box center [1251, 555] width 52 height 29
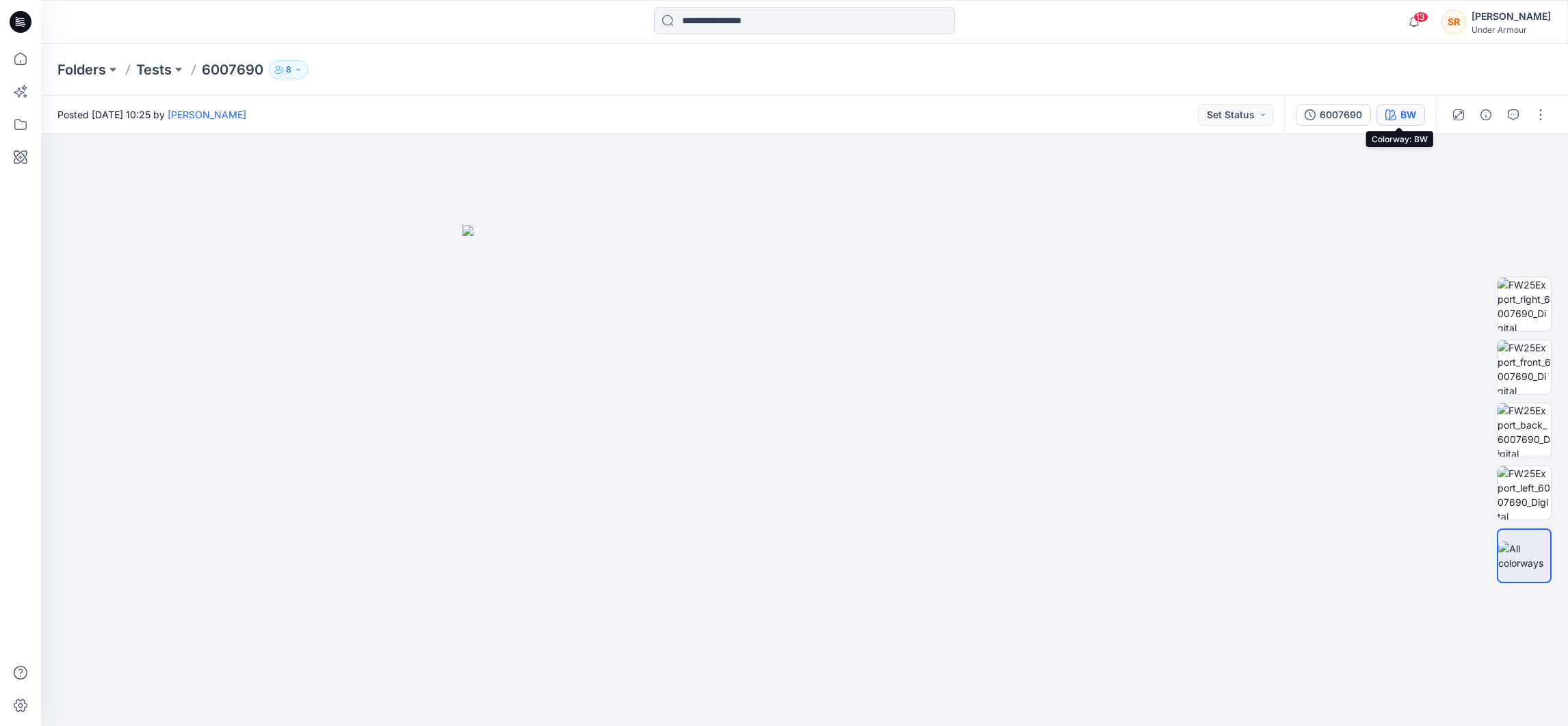
click at [1382, 123] on button "BW" at bounding box center [1401, 114] width 49 height 22
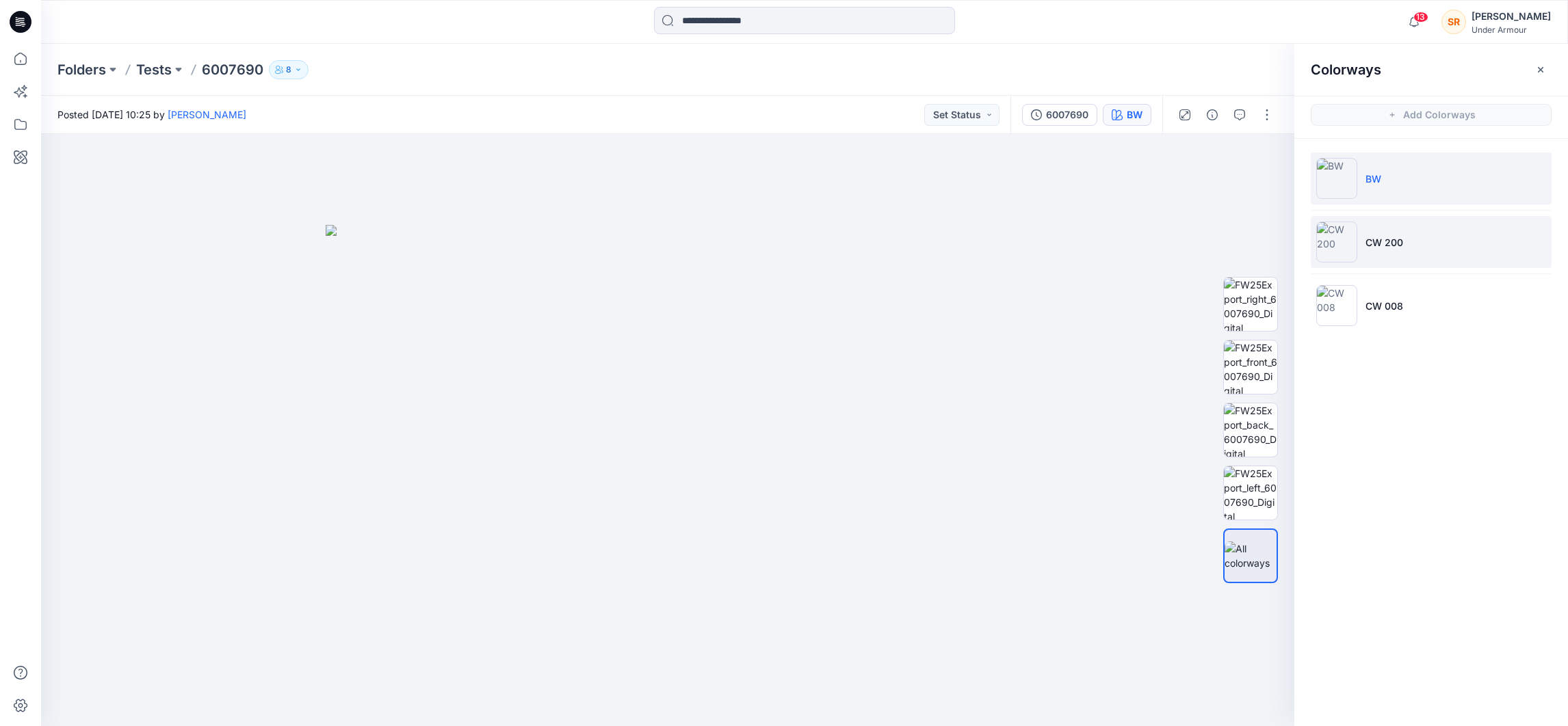
click at [1381, 244] on p "CW 200" at bounding box center [1384, 242] width 38 height 15
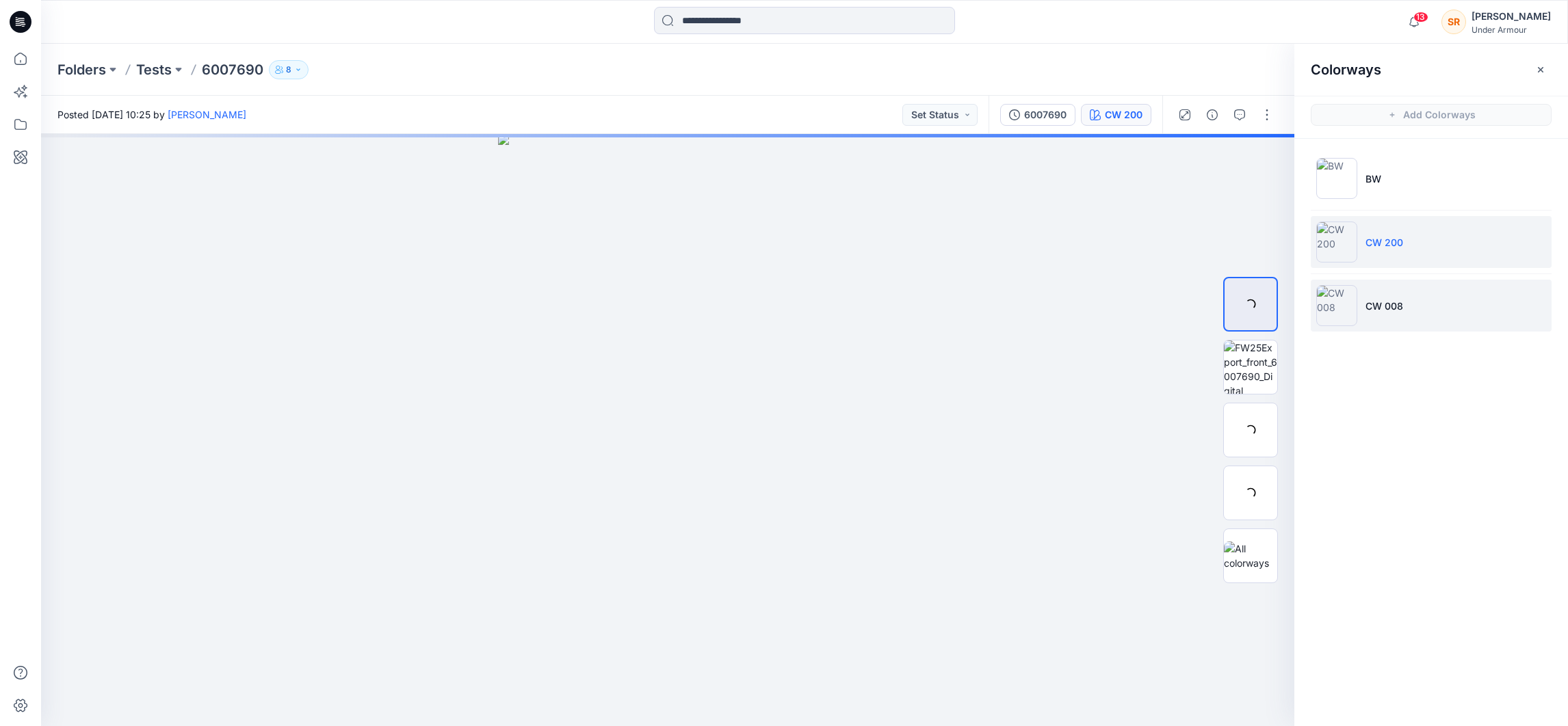
click at [1388, 292] on li "CW 008" at bounding box center [1432, 306] width 241 height 52
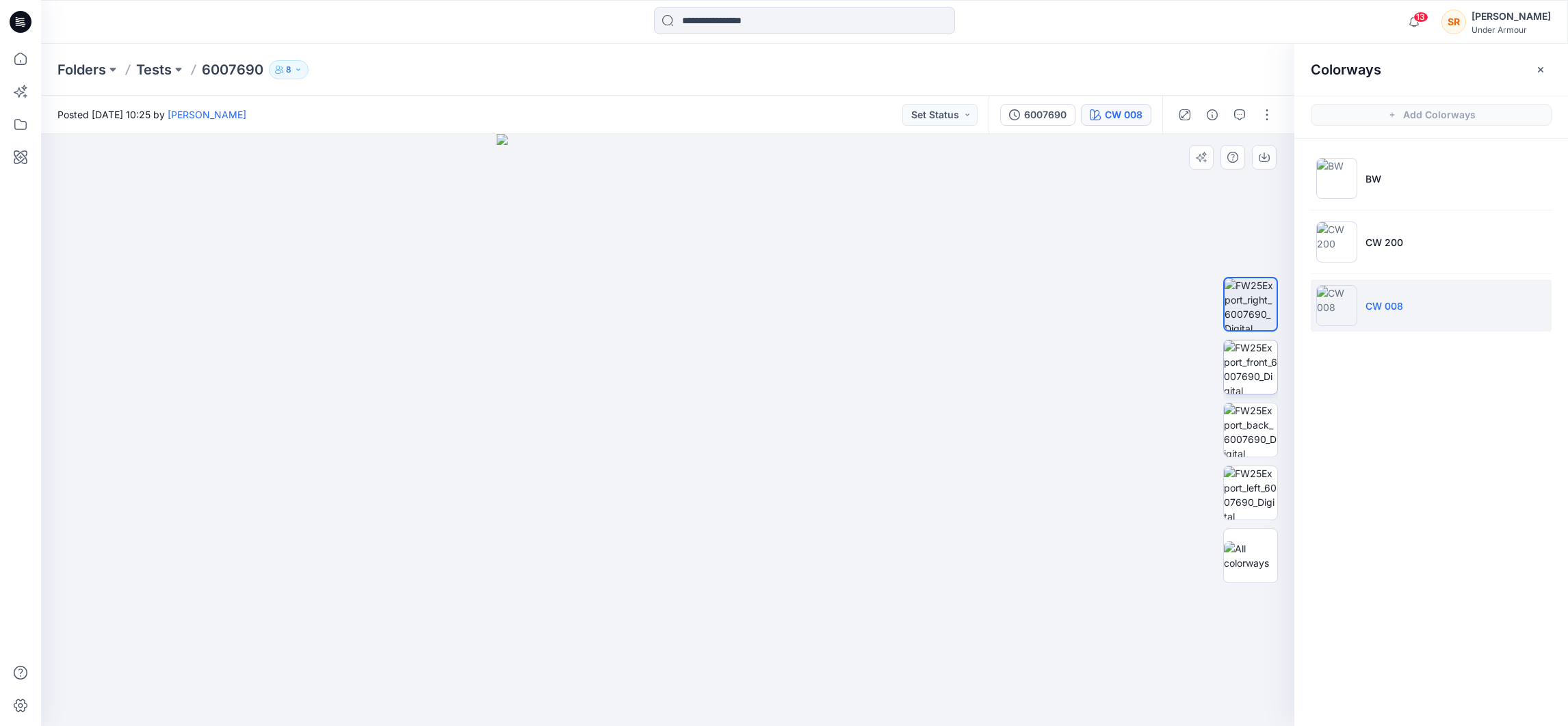
click at [1265, 368] on img at bounding box center [1251, 367] width 54 height 54
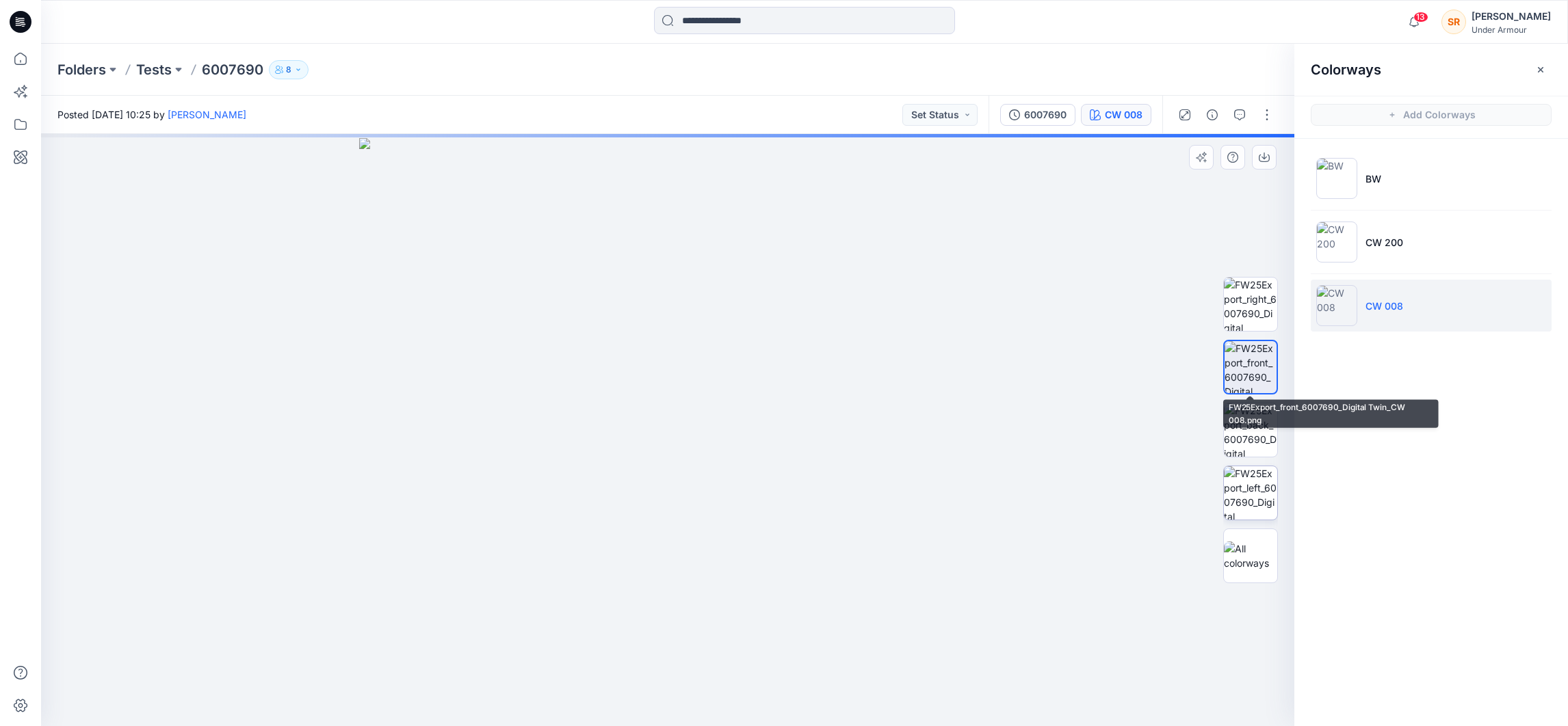
click at [1264, 416] on img at bounding box center [1251, 430] width 54 height 54
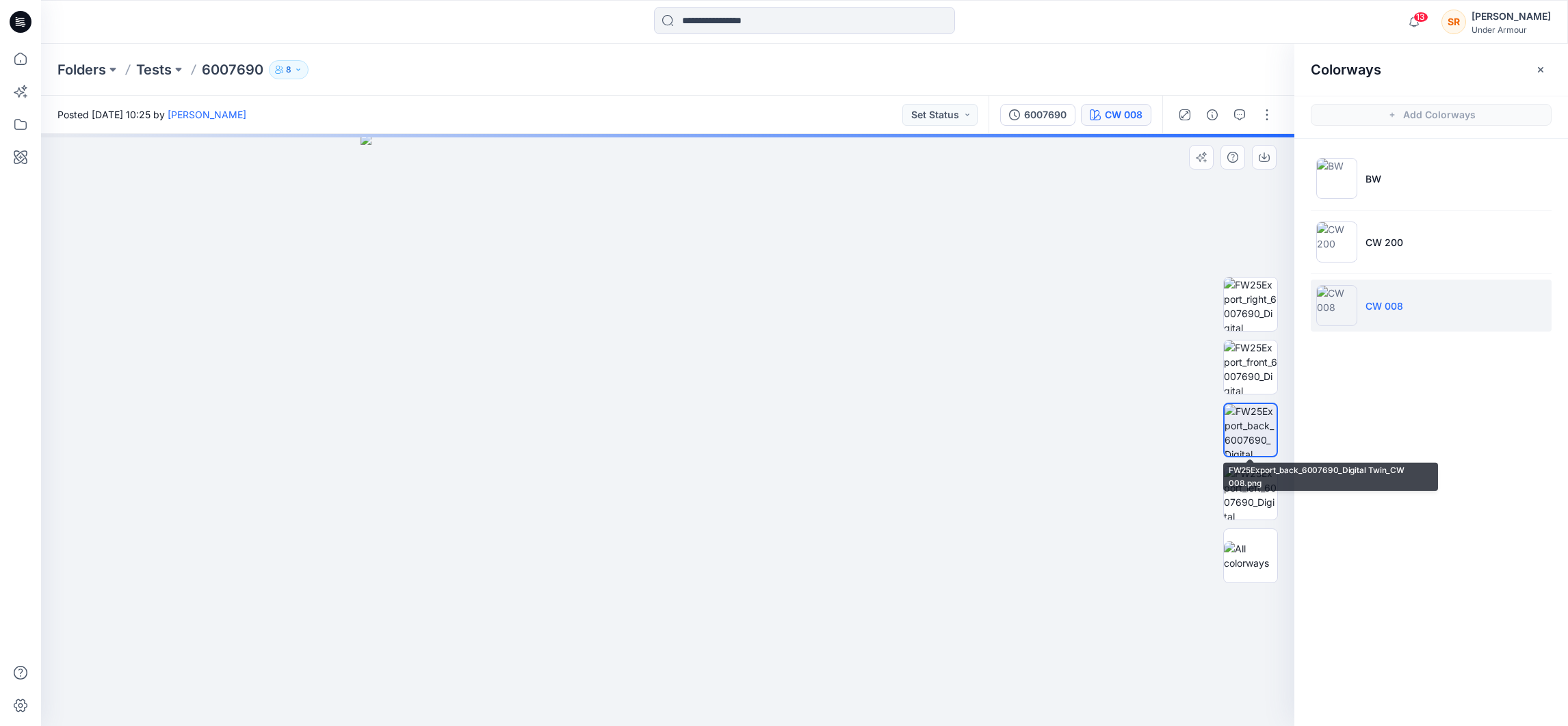
click at [1251, 514] on img at bounding box center [1251, 493] width 54 height 54
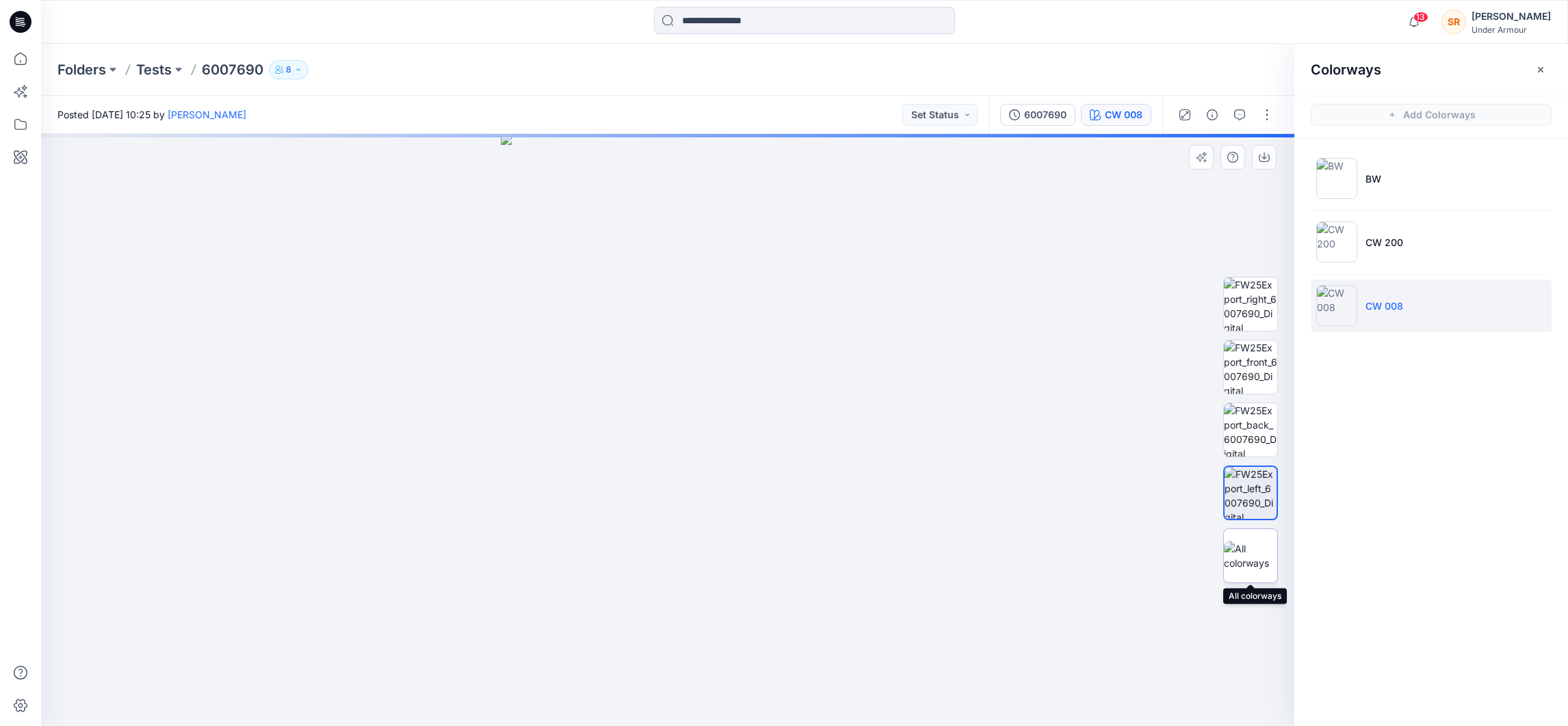
click at [1253, 551] on img at bounding box center [1251, 555] width 54 height 29
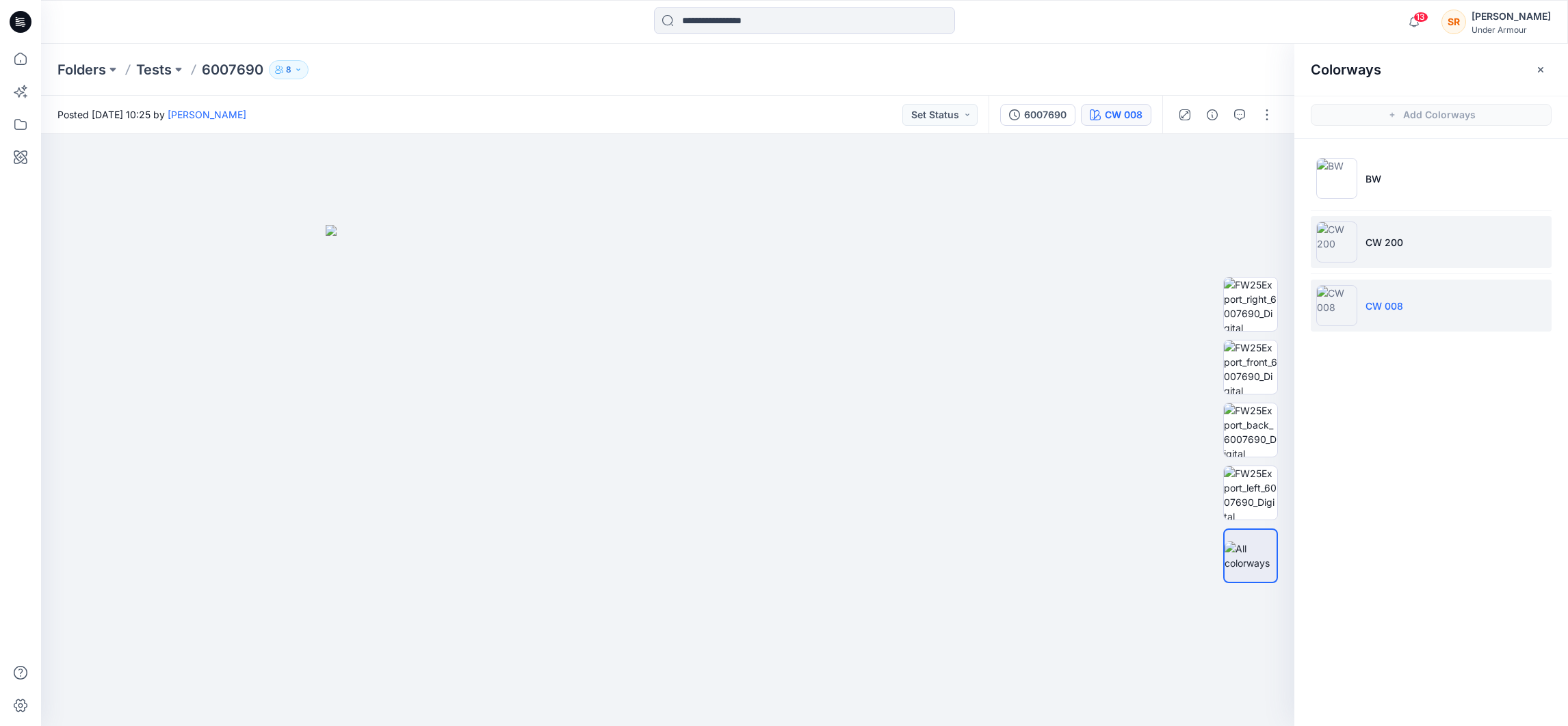
click at [1345, 249] on img at bounding box center [1336, 242] width 41 height 41
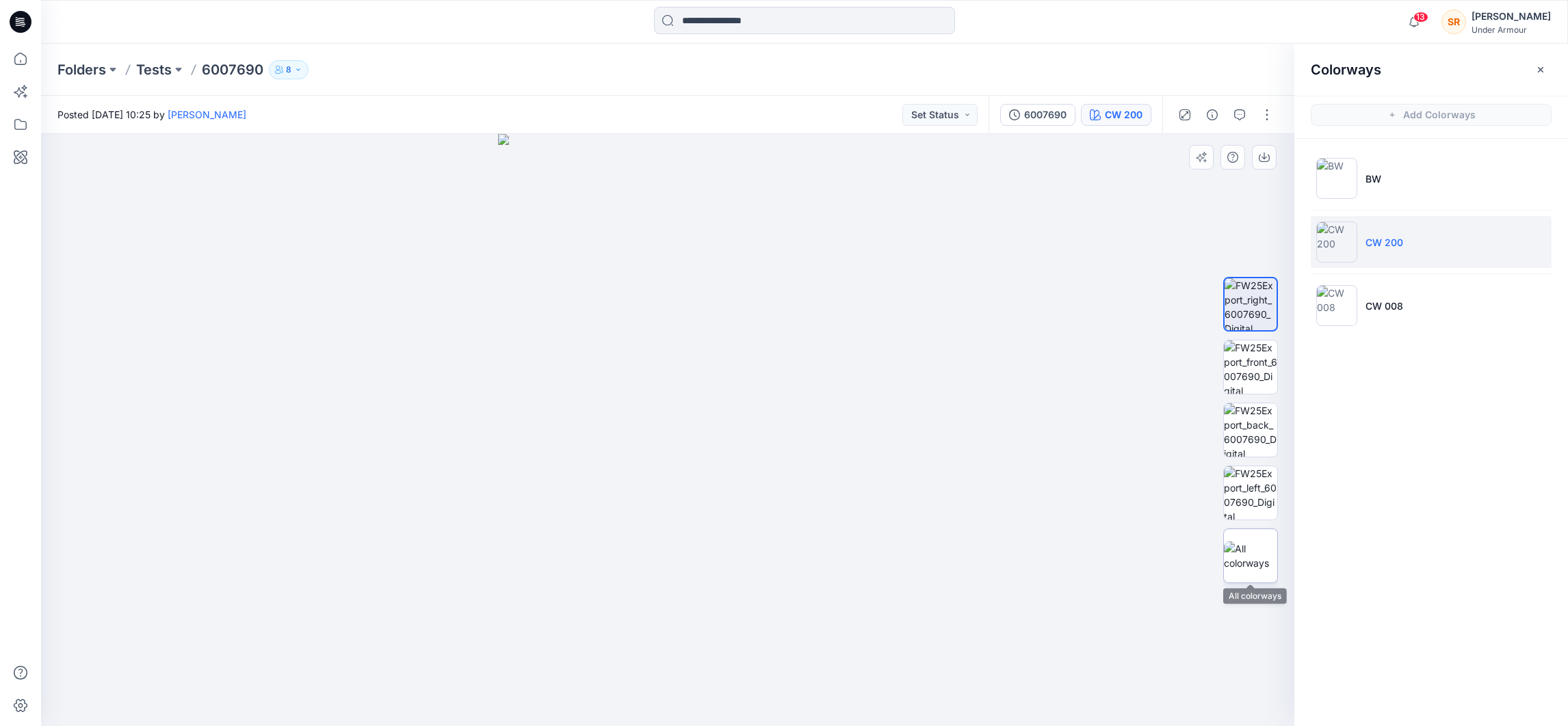
click at [1253, 578] on div at bounding box center [1251, 556] width 55 height 55
